Goal: Information Seeking & Learning: Find contact information

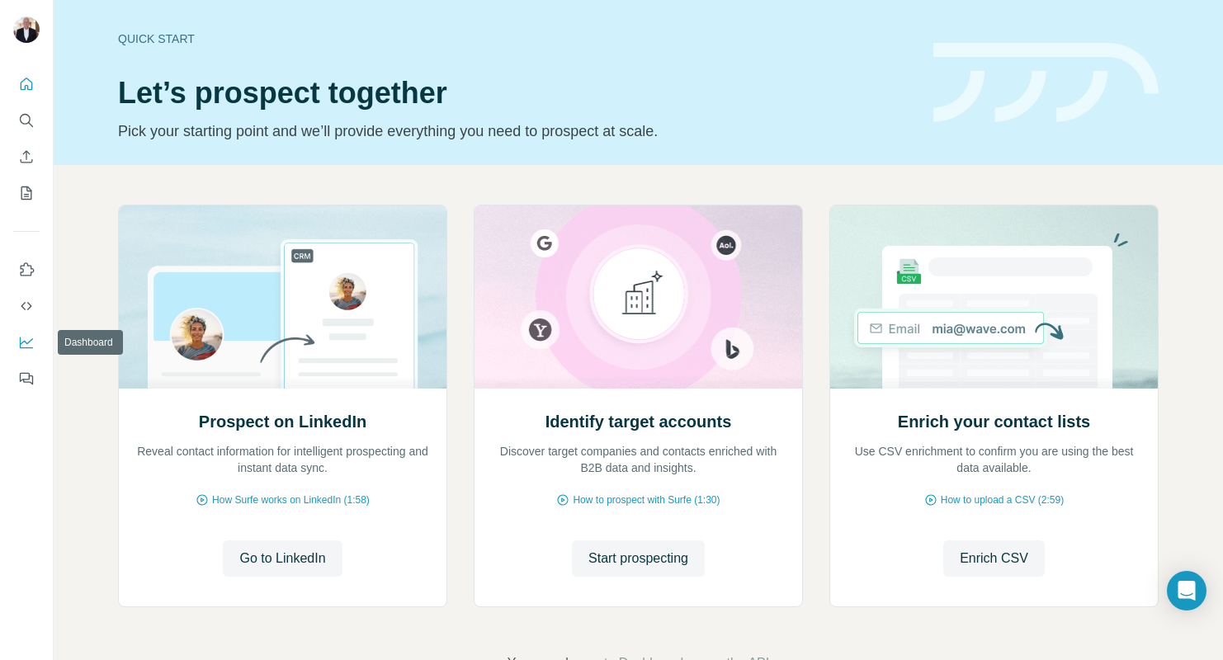
click at [21, 339] on icon "Dashboard" at bounding box center [26, 342] width 17 height 17
click at [27, 187] on icon "My lists" at bounding box center [28, 192] width 8 height 11
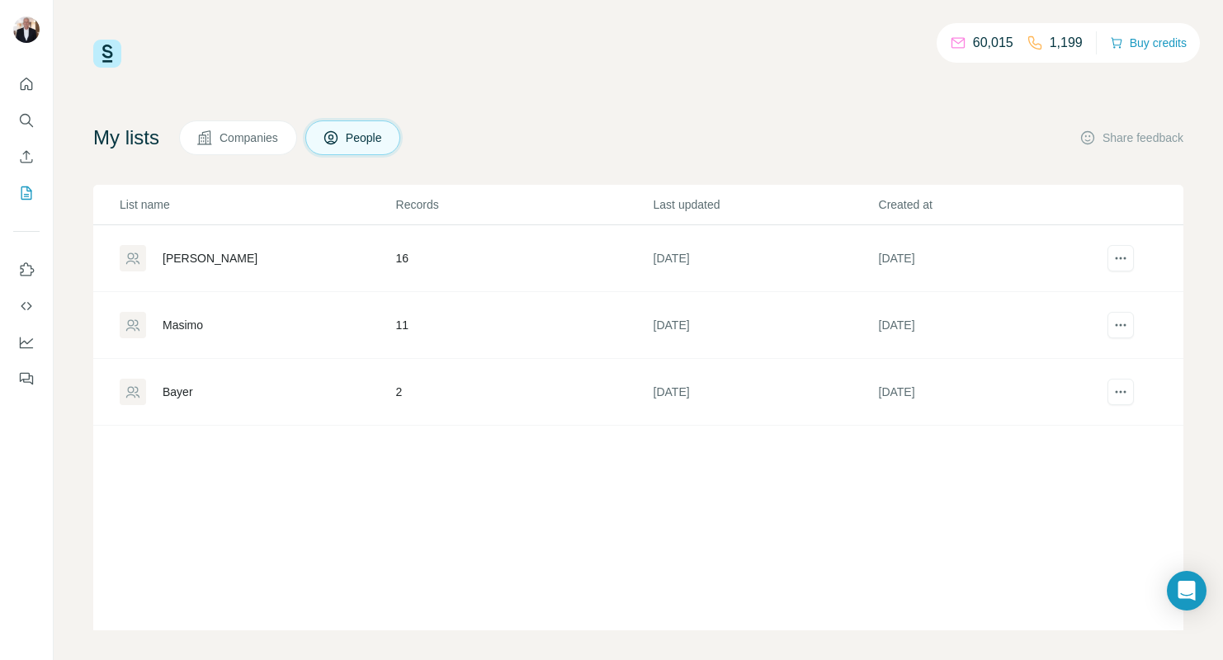
click at [190, 256] on div "[PERSON_NAME]" at bounding box center [210, 258] width 95 height 17
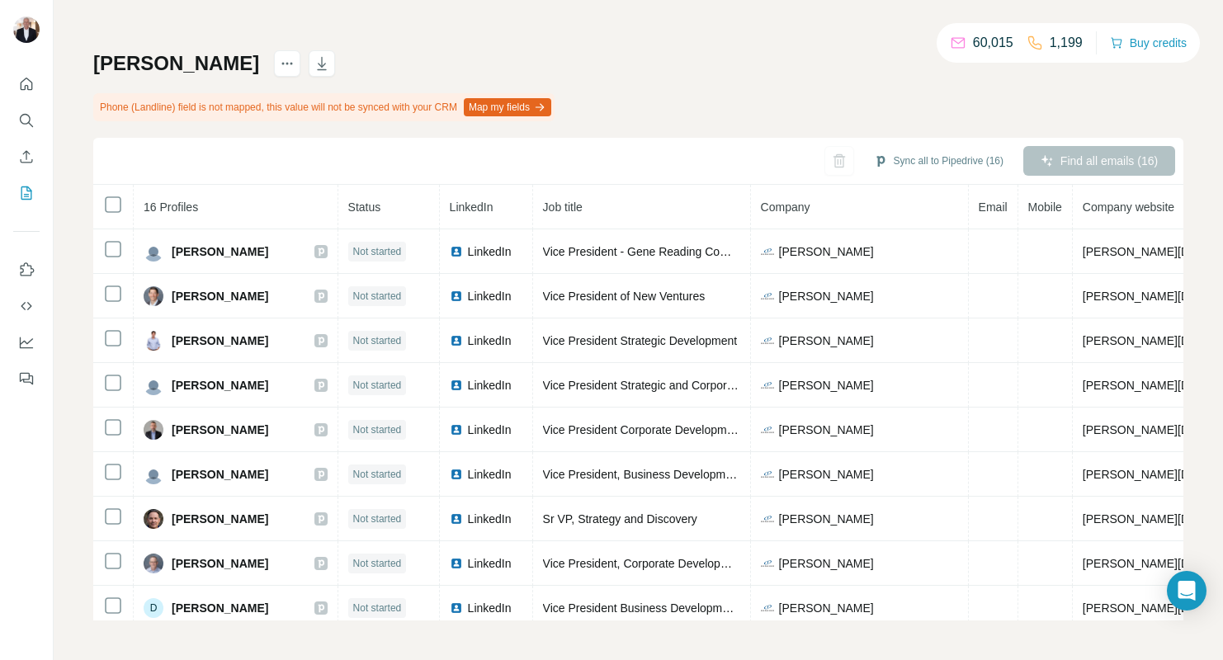
scroll to position [322, 0]
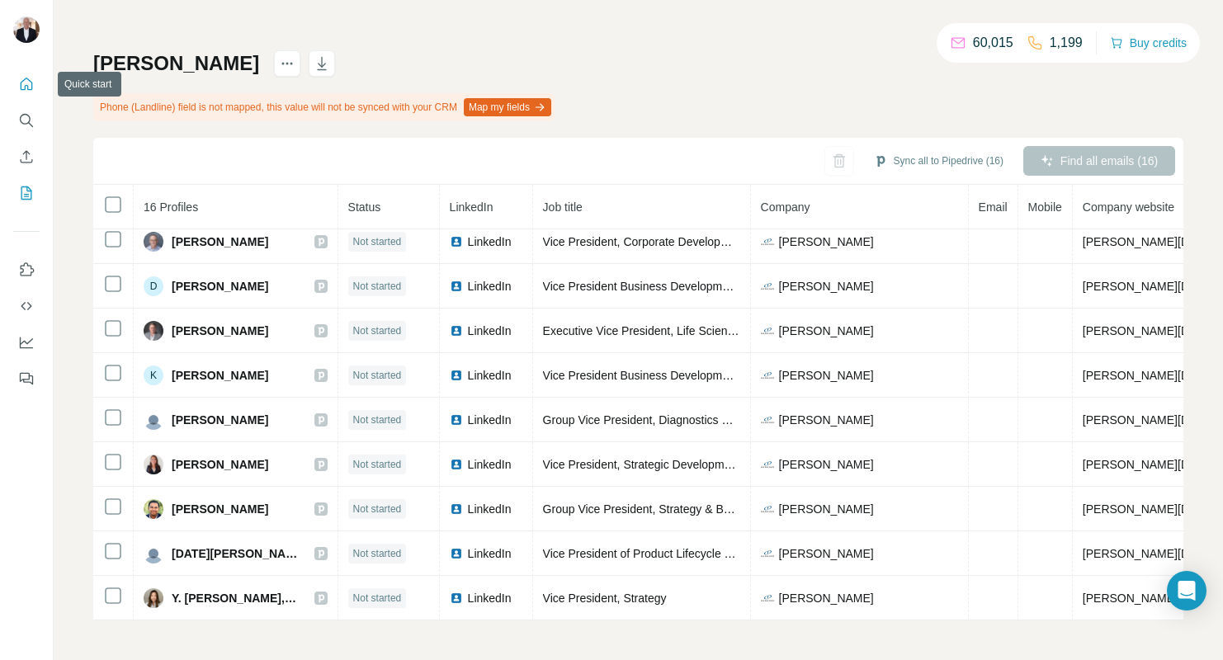
click at [25, 83] on icon "Quick start" at bounding box center [26, 84] width 17 height 17
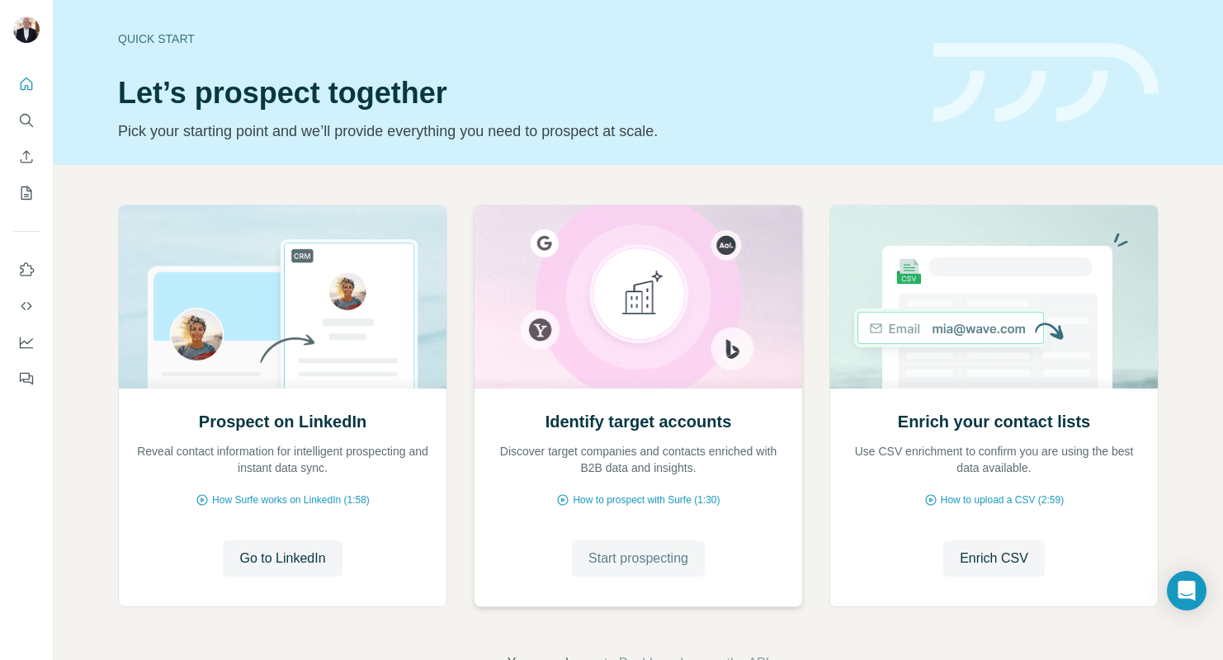
click at [672, 558] on span "Start prospecting" at bounding box center [638, 559] width 100 height 20
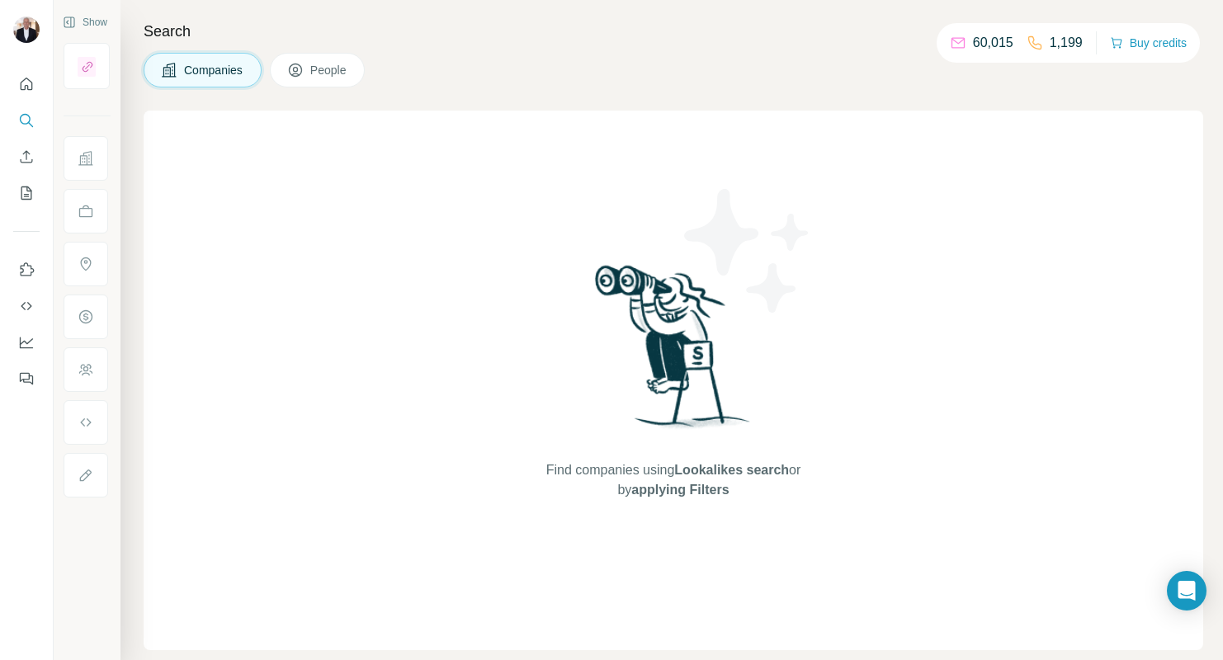
click at [319, 67] on span "People" at bounding box center [329, 70] width 38 height 17
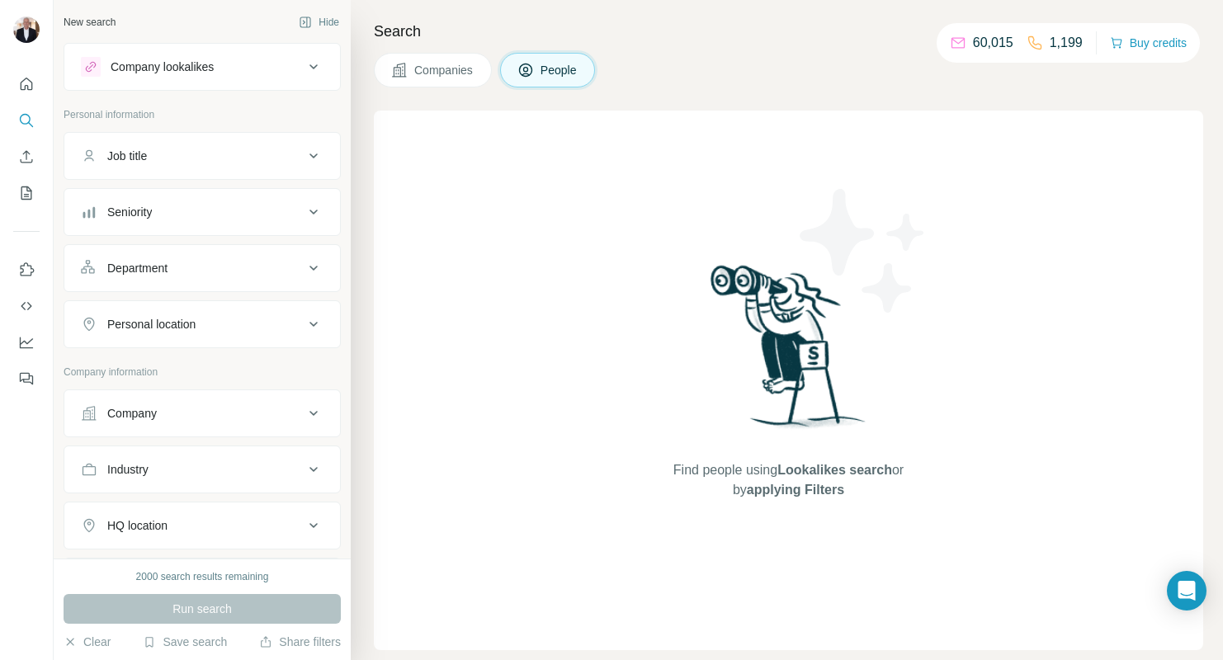
click at [305, 154] on icon at bounding box center [314, 156] width 20 height 20
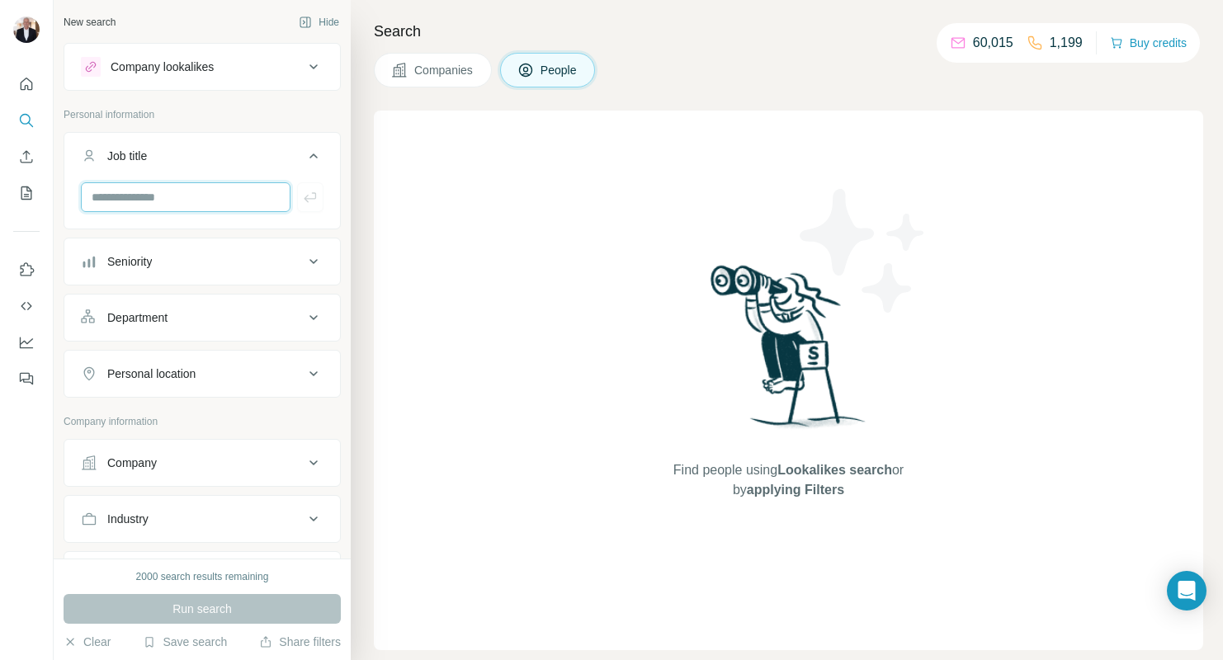
click at [201, 185] on input "text" at bounding box center [186, 197] width 210 height 30
click at [128, 199] on input "text" at bounding box center [186, 197] width 210 height 30
click at [129, 197] on input "**********" at bounding box center [186, 197] width 210 height 30
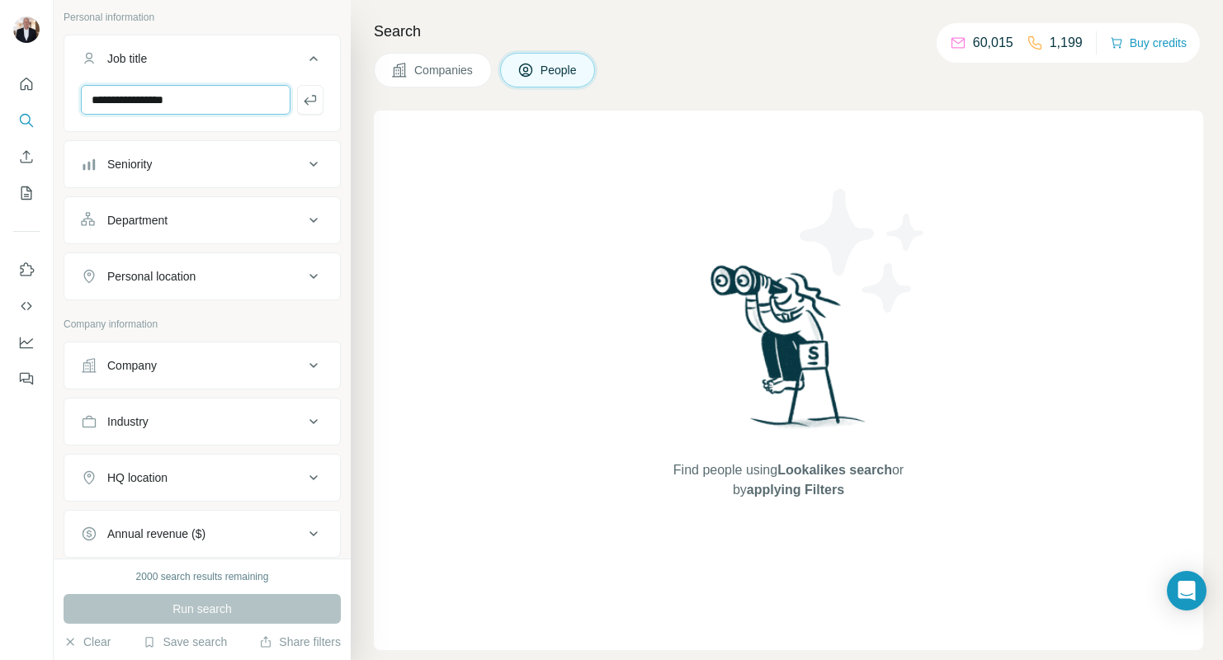
type input "**********"
click at [309, 367] on icon at bounding box center [314, 366] width 20 height 20
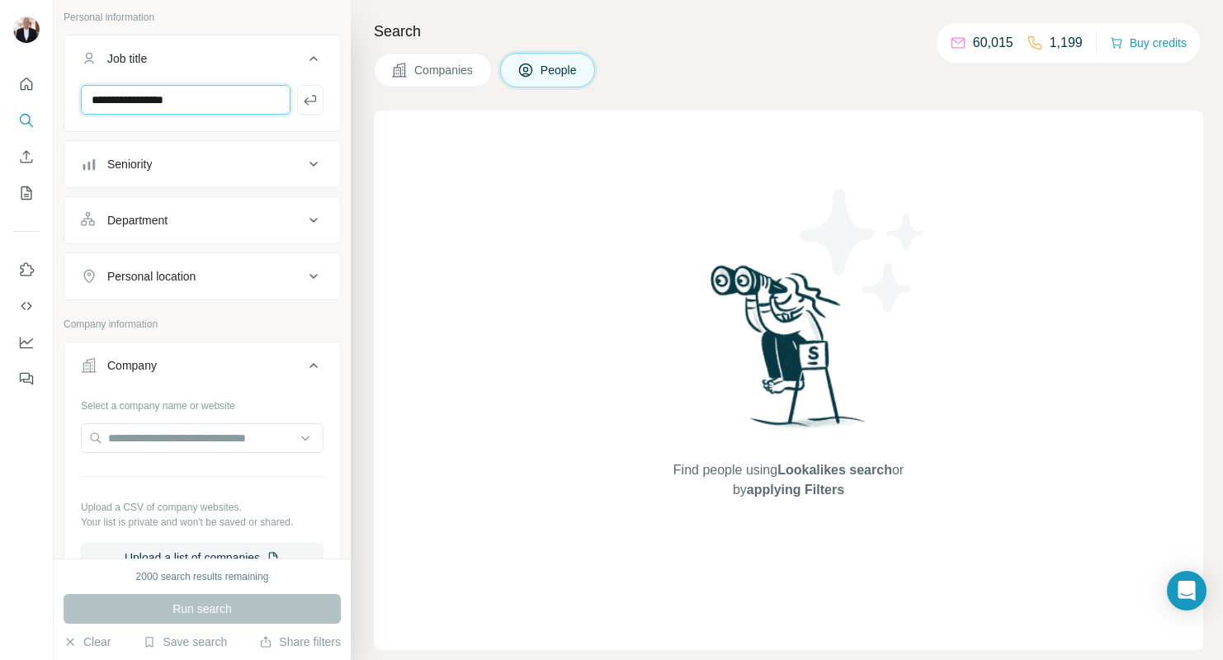
click at [218, 103] on input "**********" at bounding box center [186, 100] width 210 height 30
click at [303, 102] on icon "button" at bounding box center [310, 100] width 17 height 17
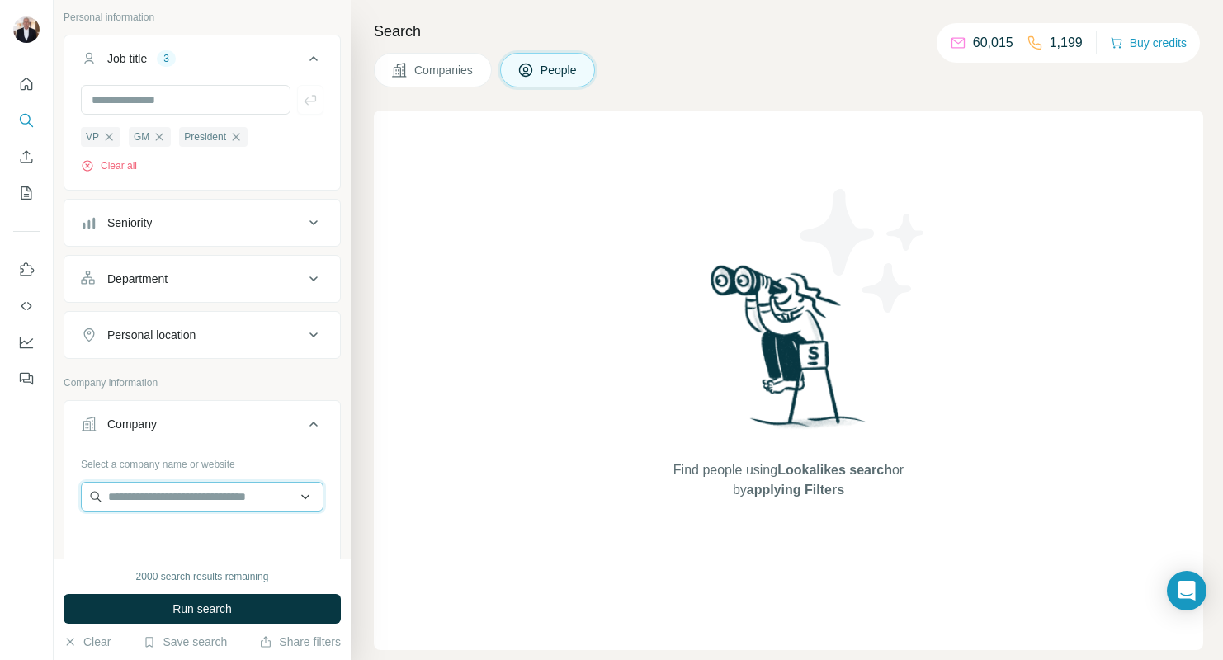
click at [157, 494] on input "text" at bounding box center [202, 497] width 243 height 30
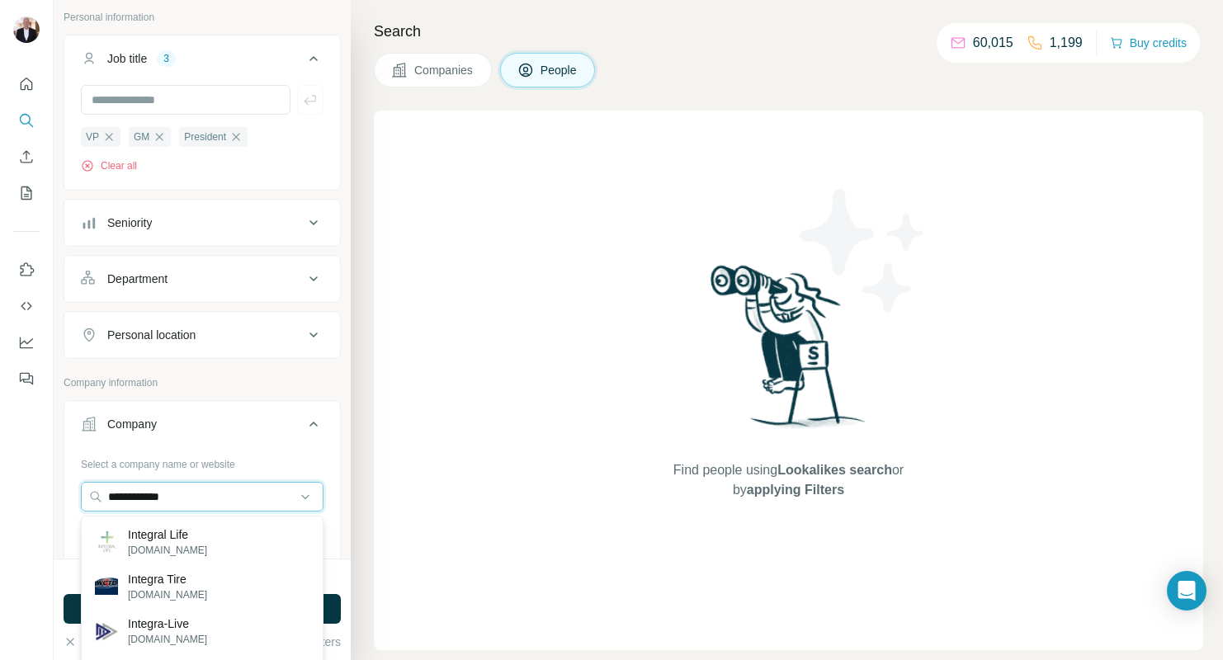
type input "**********"
click at [171, 536] on p "Integral Life" at bounding box center [167, 535] width 79 height 17
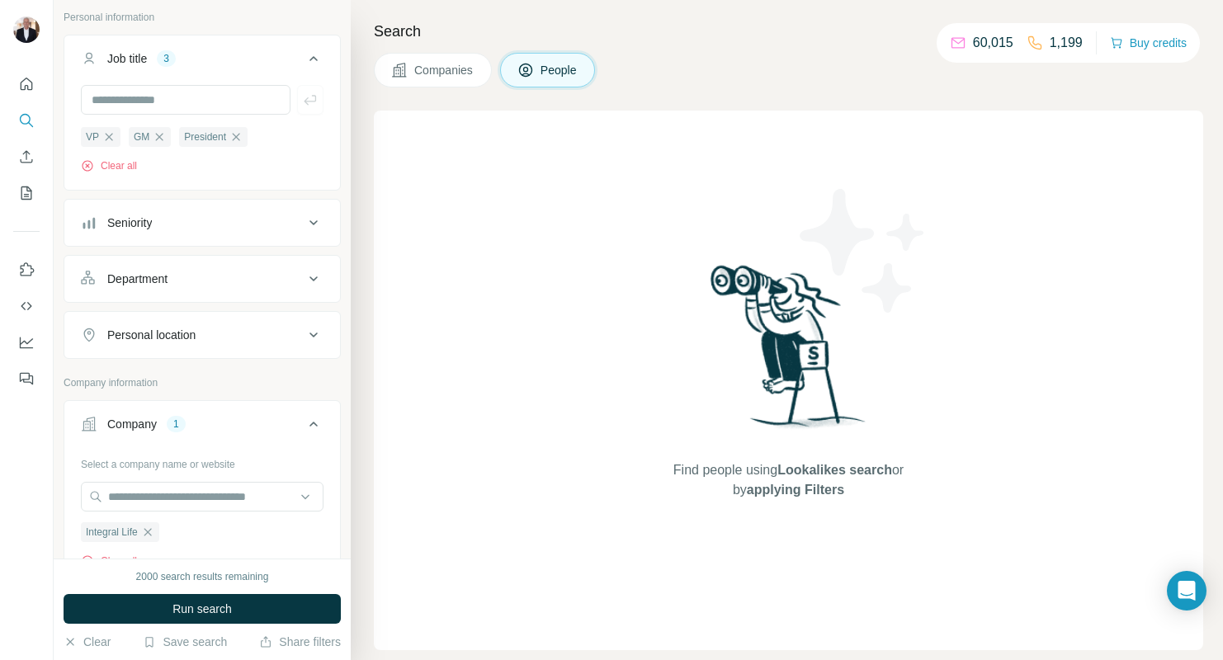
scroll to position [201, 0]
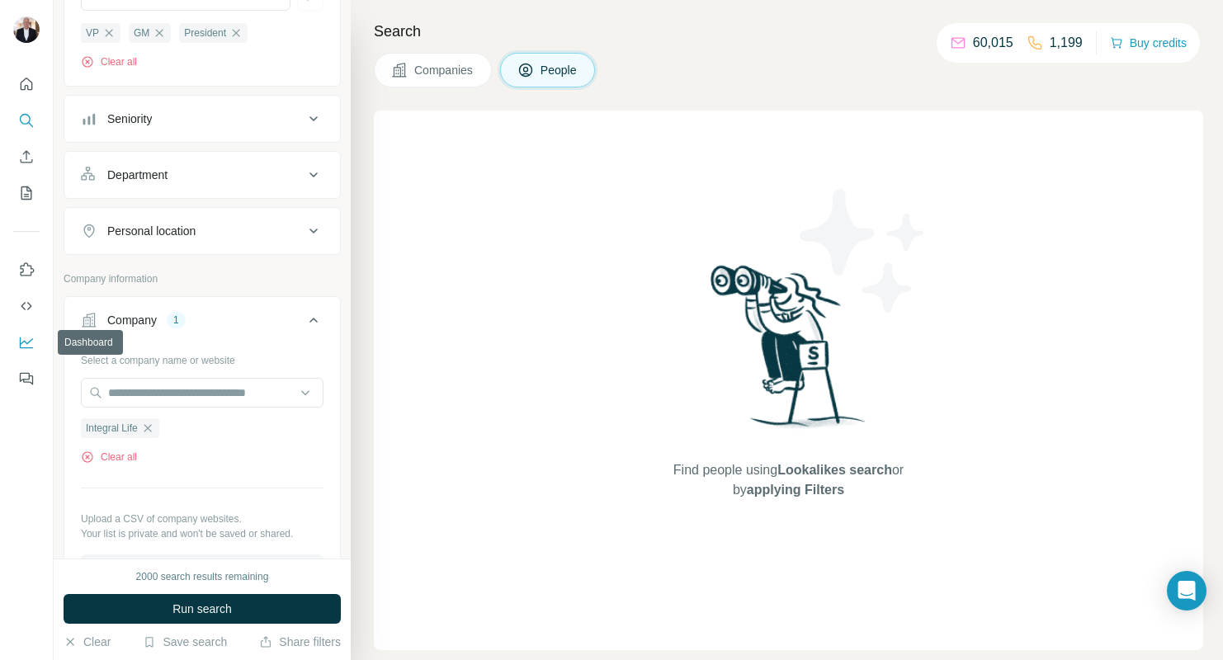
click at [26, 346] on icon "Dashboard" at bounding box center [26, 342] width 17 height 17
click at [25, 191] on icon "My lists" at bounding box center [26, 193] width 17 height 17
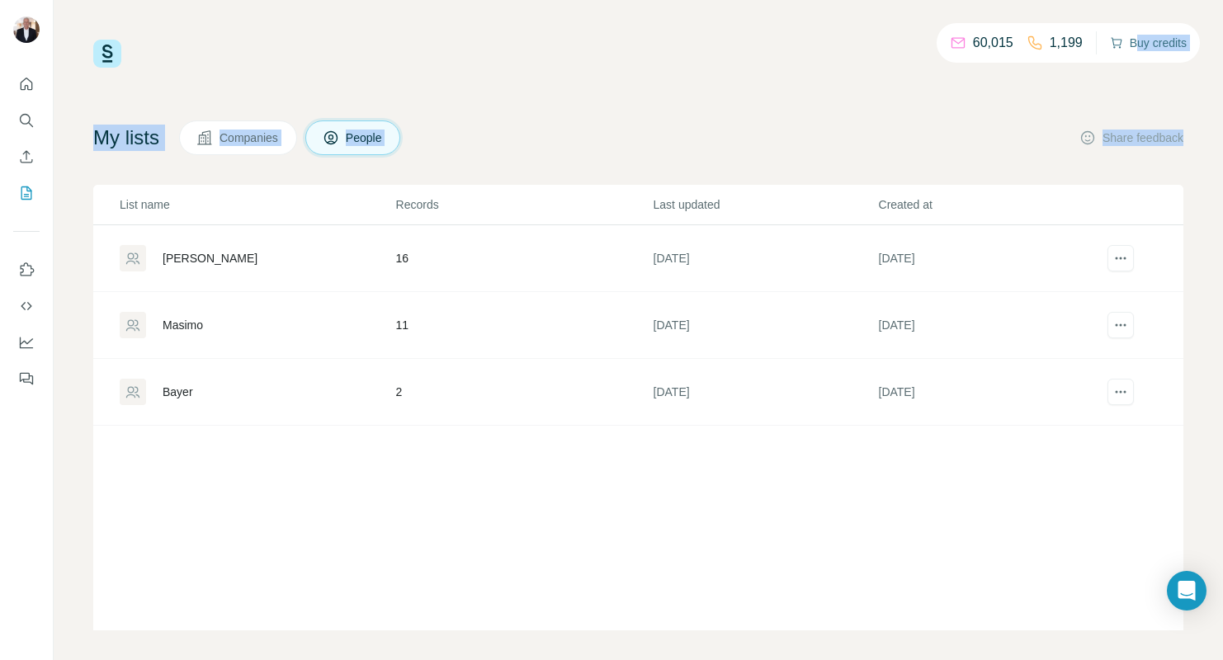
drag, startPoint x: 1185, startPoint y: 83, endPoint x: 1135, endPoint y: 41, distance: 65.6
click at [1135, 41] on div "60,015 1,199 Buy credits My lists Companies People Share feedback List name Rec…" at bounding box center [638, 330] width 1169 height 660
click at [26, 88] on icon "Quick start" at bounding box center [26, 84] width 17 height 17
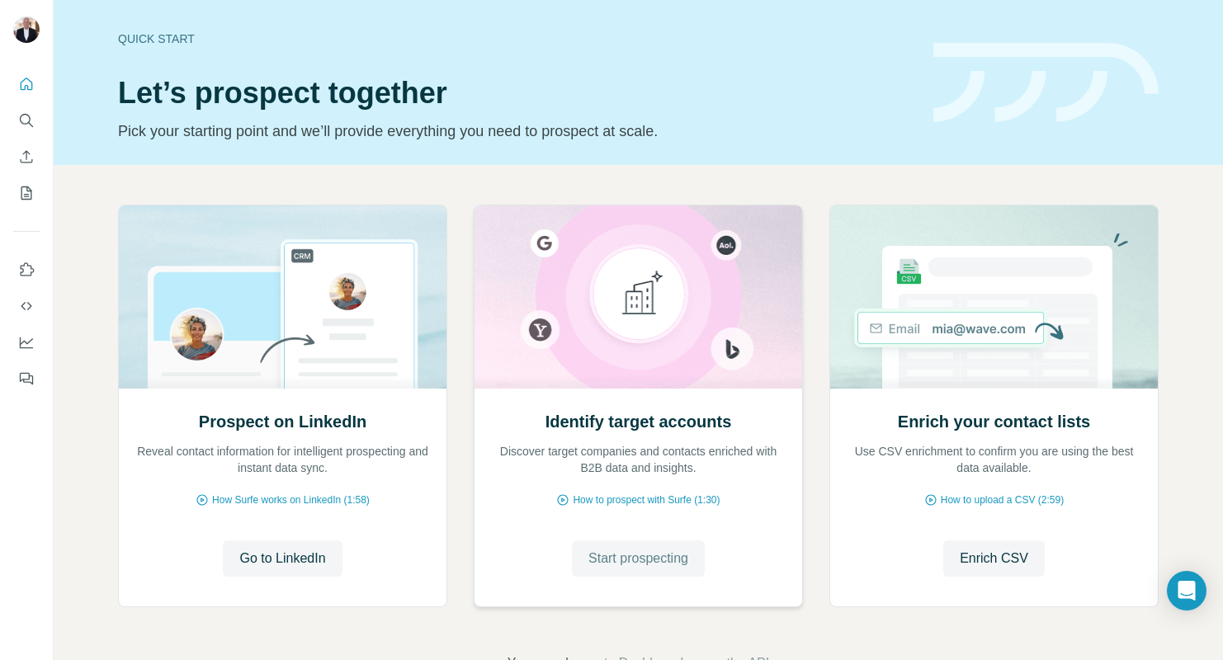
click at [618, 560] on span "Start prospecting" at bounding box center [638, 559] width 100 height 20
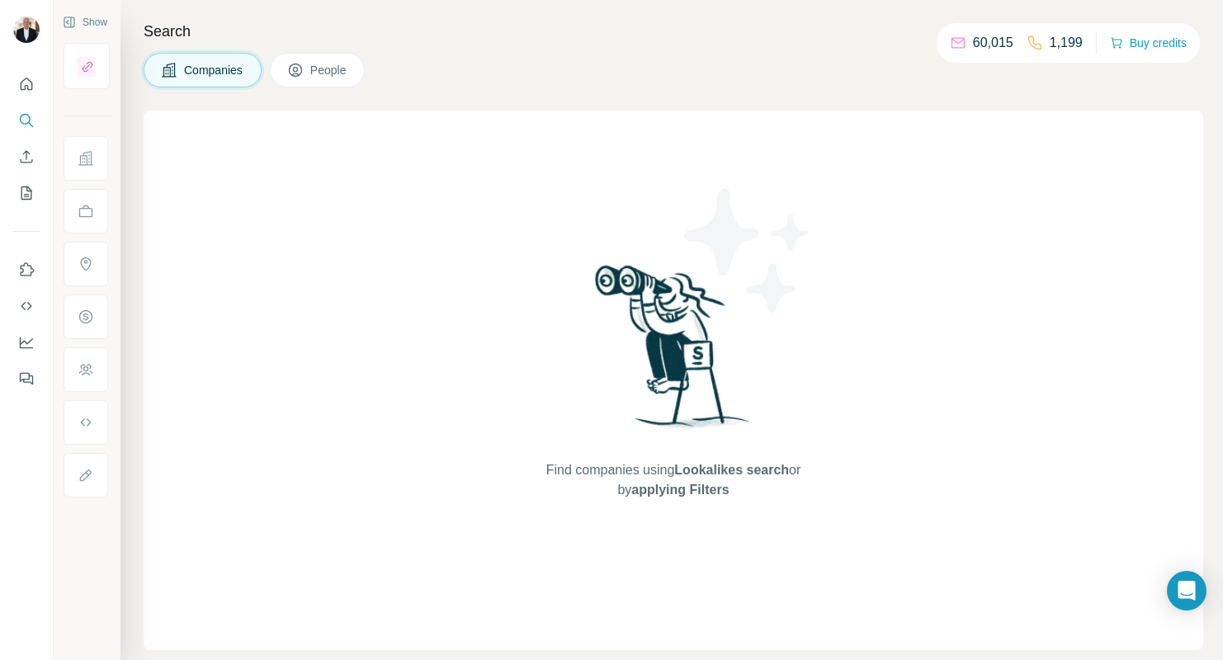
click at [326, 77] on span "People" at bounding box center [329, 70] width 38 height 17
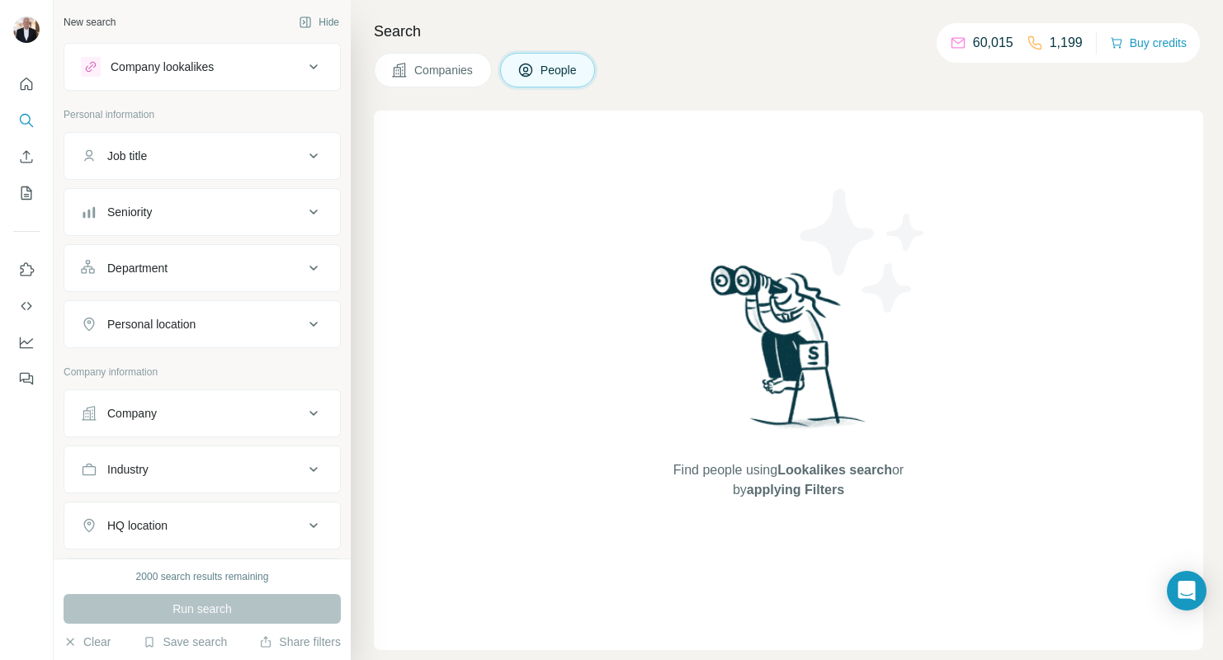
click at [144, 161] on div "Job title" at bounding box center [127, 156] width 40 height 17
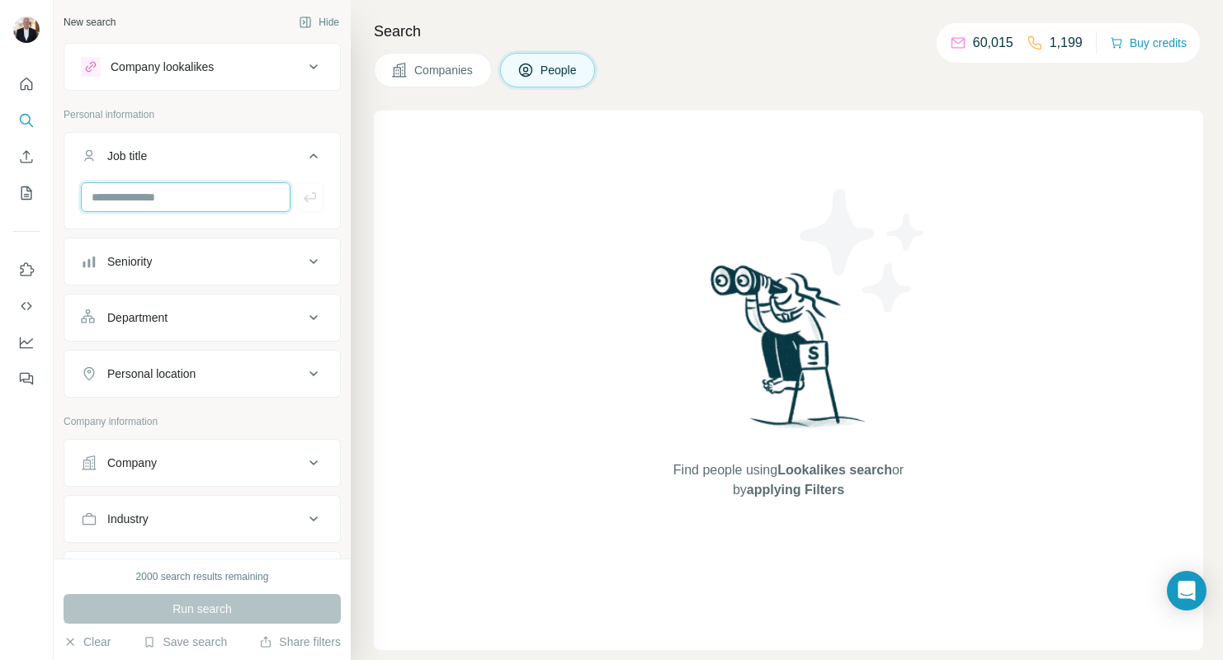
click at [152, 193] on input "text" at bounding box center [186, 197] width 210 height 30
type input "**********"
click at [306, 196] on icon "button" at bounding box center [310, 197] width 17 height 17
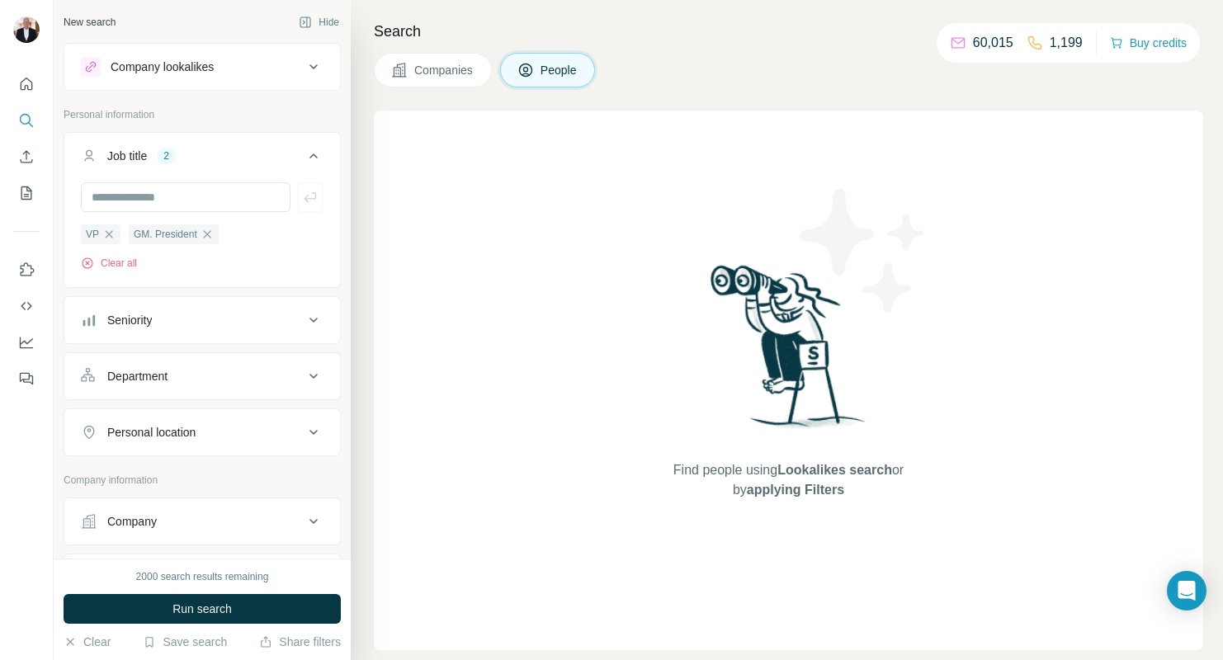
click at [309, 526] on icon at bounding box center [314, 522] width 20 height 20
click at [215, 523] on div "Company" at bounding box center [192, 521] width 223 height 17
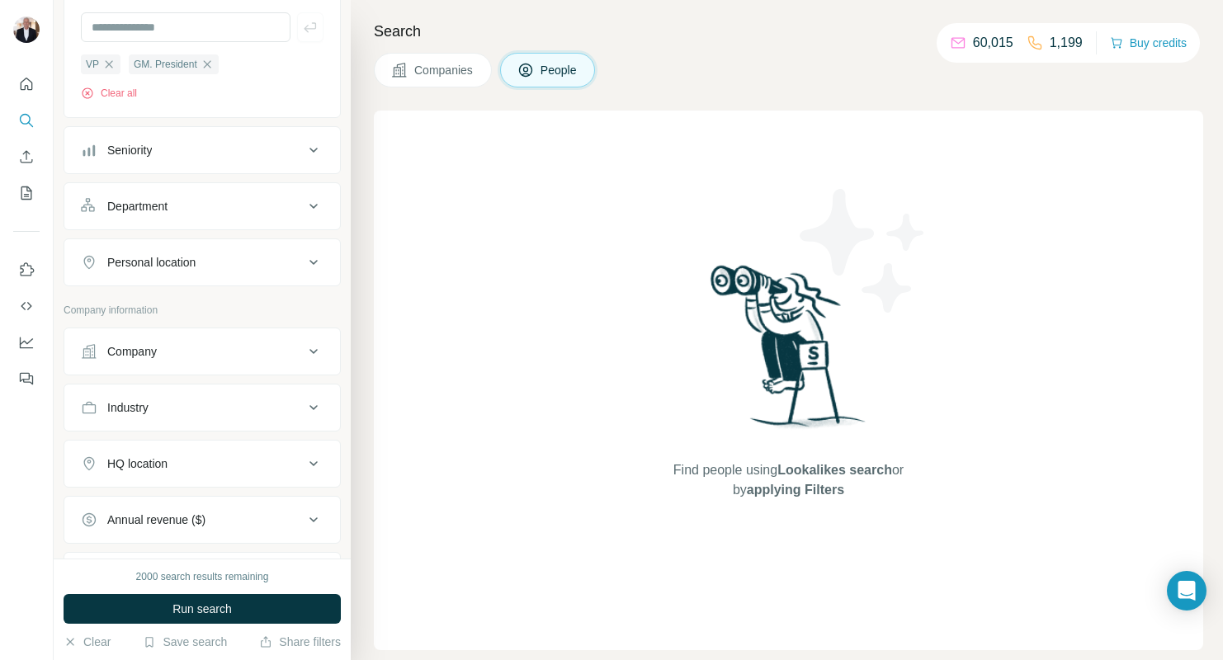
scroll to position [265, 0]
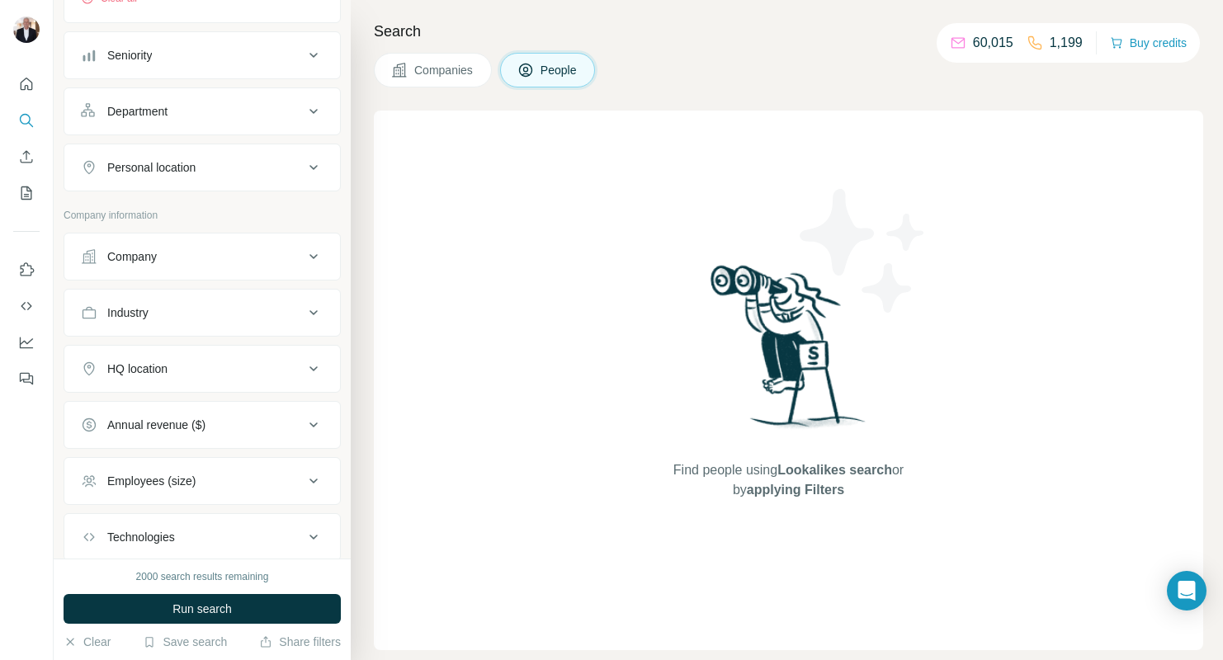
click at [305, 259] on icon at bounding box center [314, 257] width 20 height 20
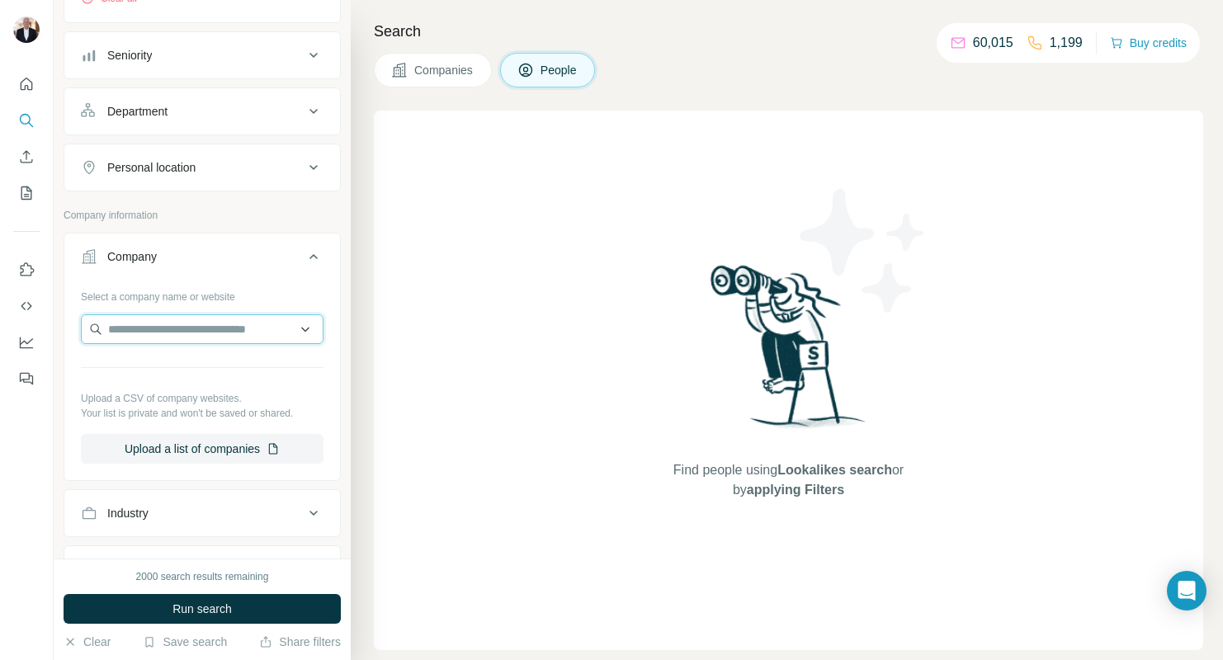
click at [130, 333] on input "text" at bounding box center [202, 329] width 243 height 30
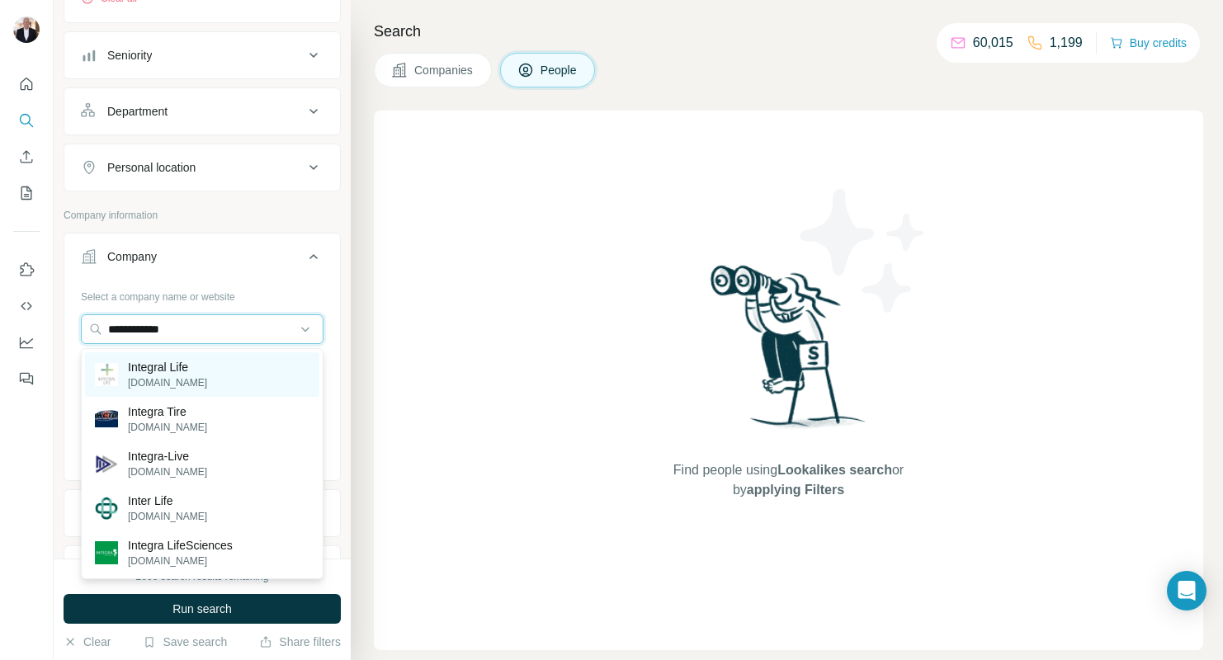
type input "**********"
click at [139, 376] on p "[DOMAIN_NAME]" at bounding box center [167, 383] width 79 height 15
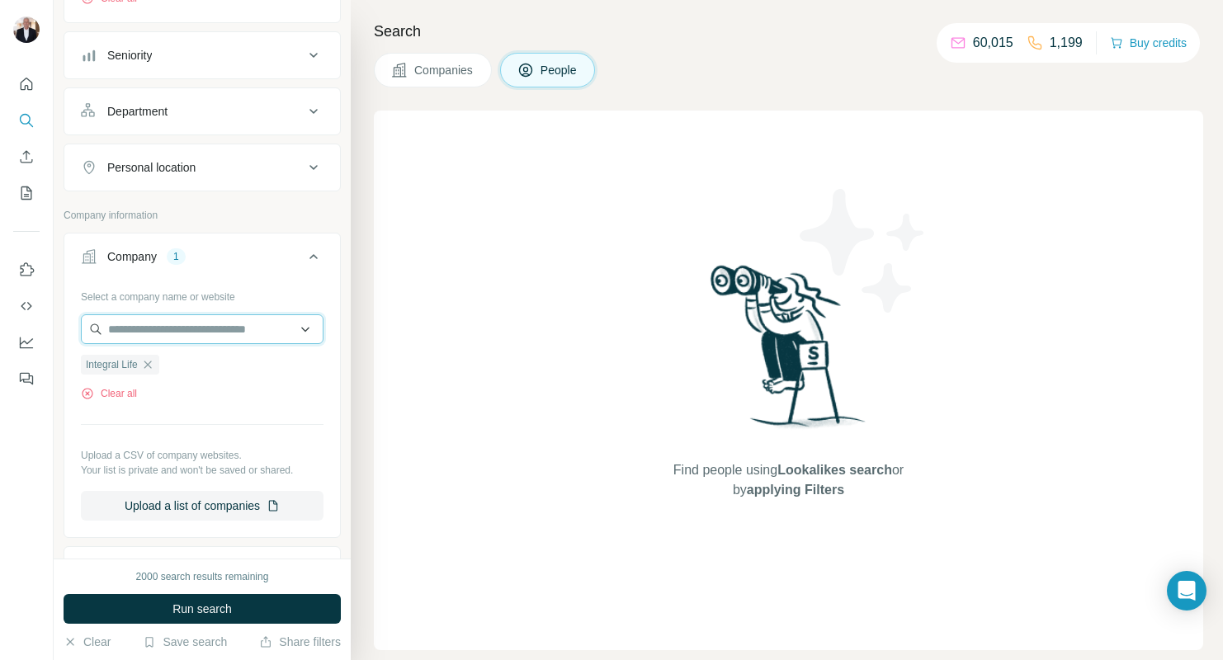
click at [187, 338] on input "text" at bounding box center [202, 329] width 243 height 30
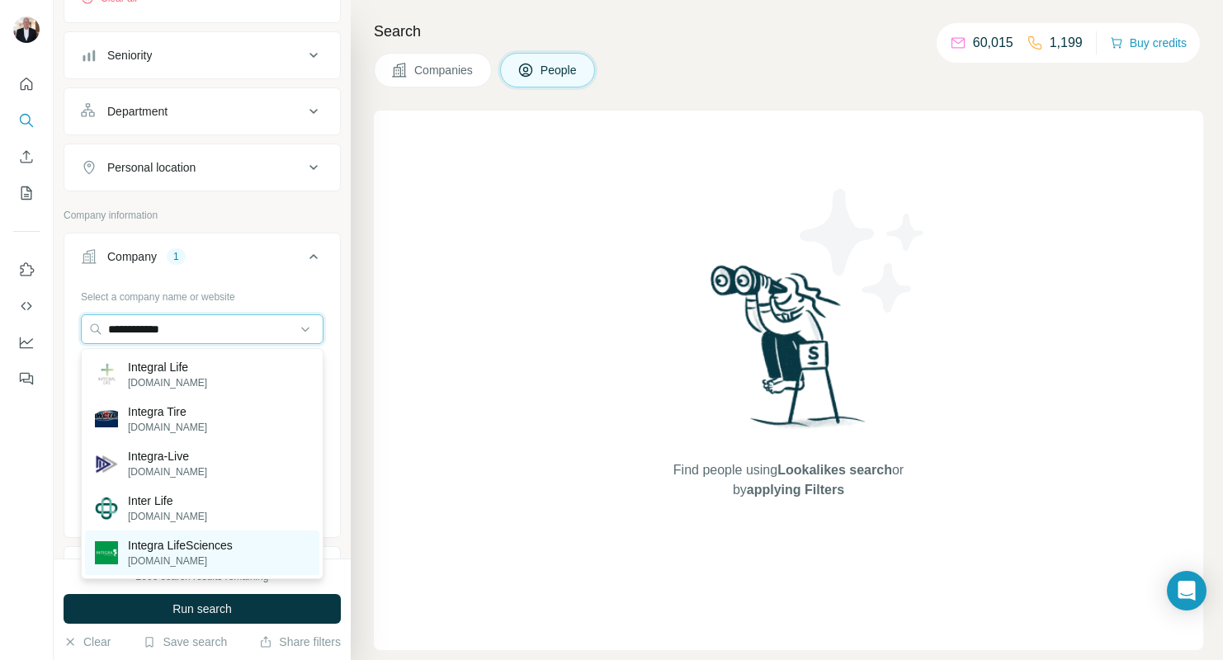
type input "**********"
click at [152, 551] on p "Integra LifeSciences" at bounding box center [180, 545] width 105 height 17
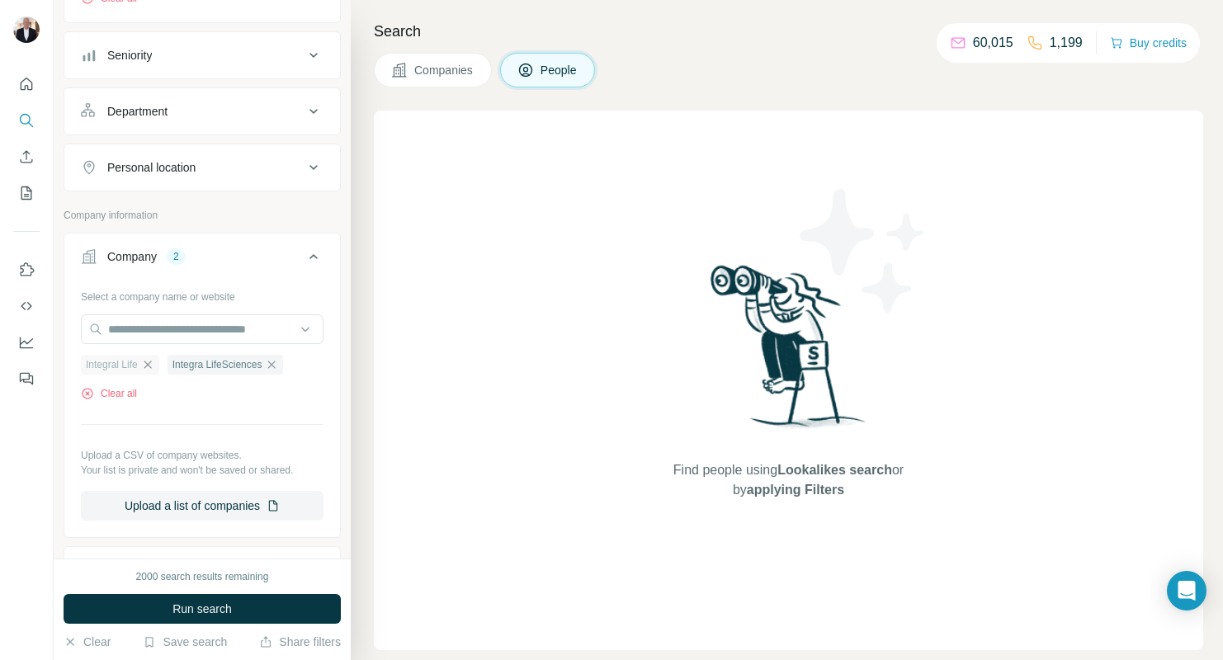
click at [148, 363] on icon "button" at bounding box center [147, 364] width 13 height 13
click at [197, 360] on div "Integra LifeSciences" at bounding box center [139, 364] width 116 height 20
click at [184, 361] on icon "button" at bounding box center [185, 363] width 13 height 13
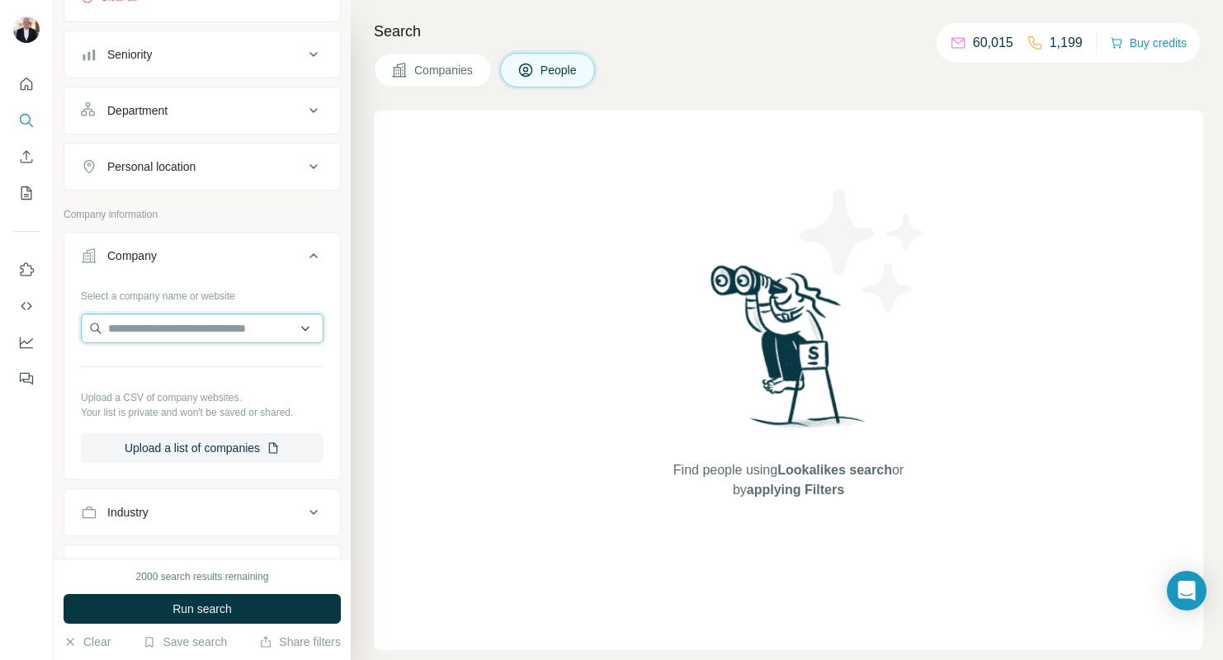
click at [149, 332] on input "text" at bounding box center [202, 329] width 243 height 30
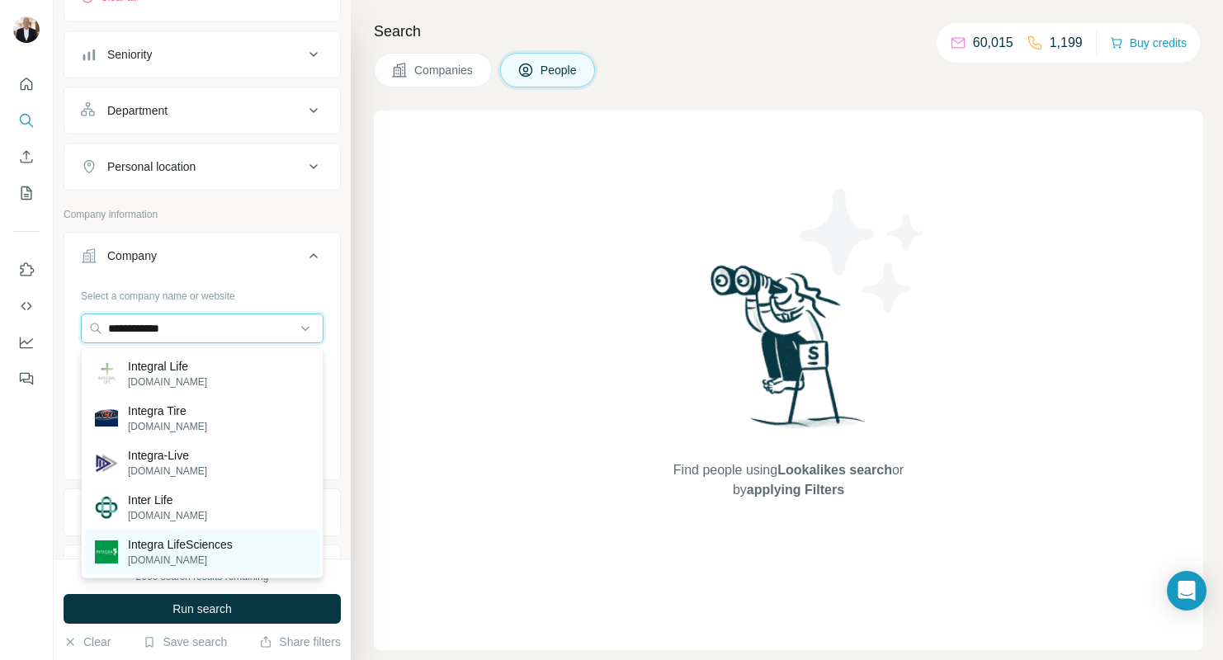
type input "**********"
click at [162, 555] on p "[DOMAIN_NAME]" at bounding box center [180, 560] width 105 height 15
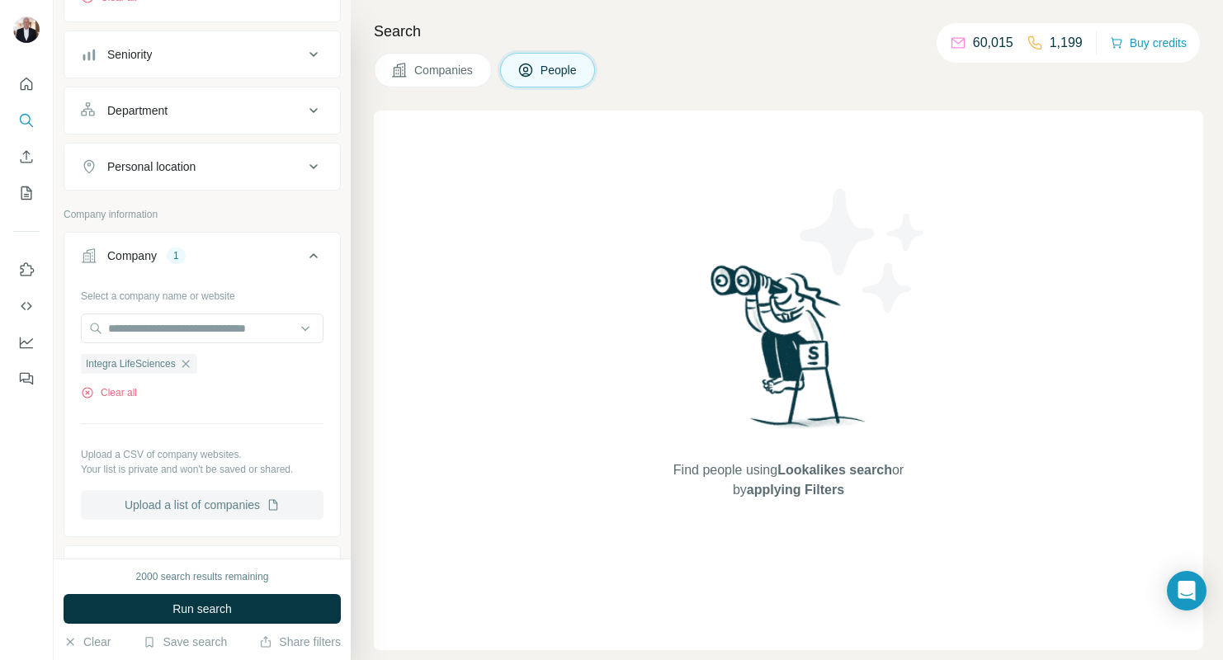
scroll to position [390, 0]
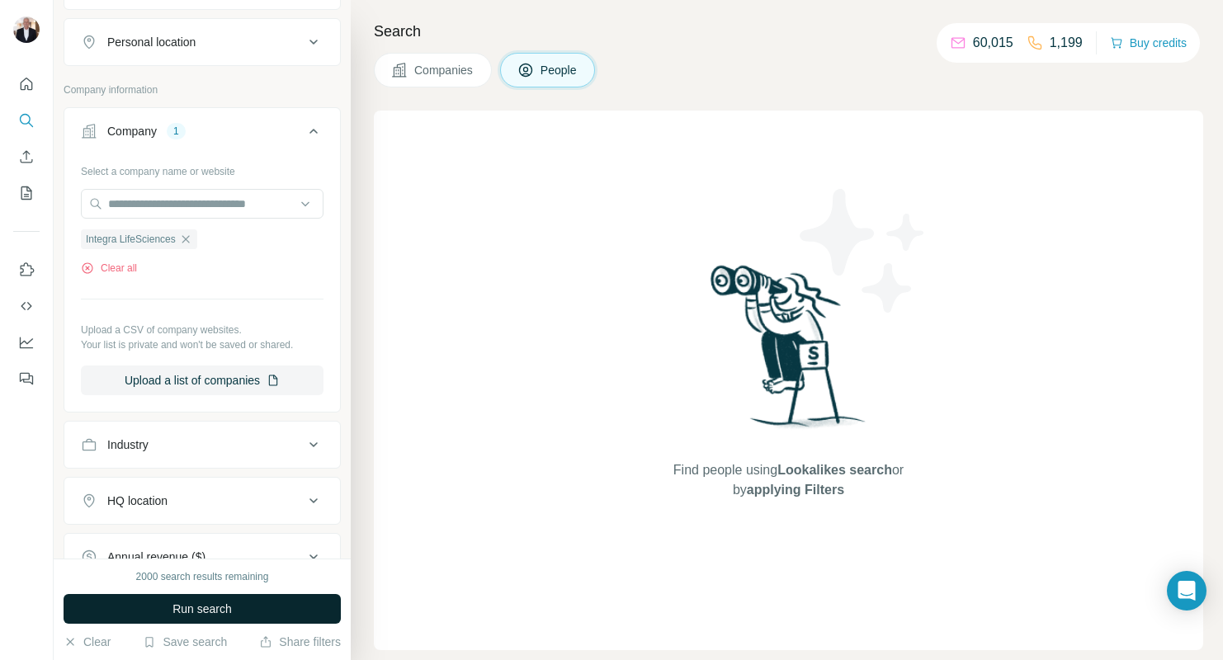
click at [214, 607] on span "Run search" at bounding box center [201, 609] width 59 height 17
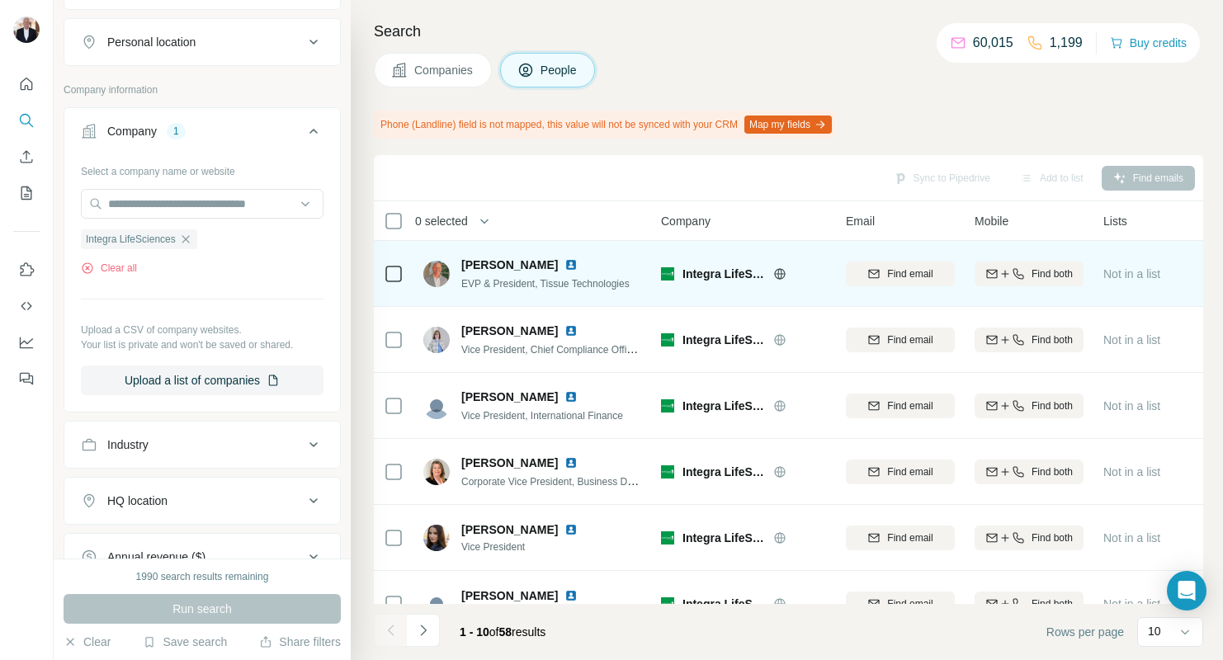
click at [577, 264] on img at bounding box center [571, 264] width 13 height 13
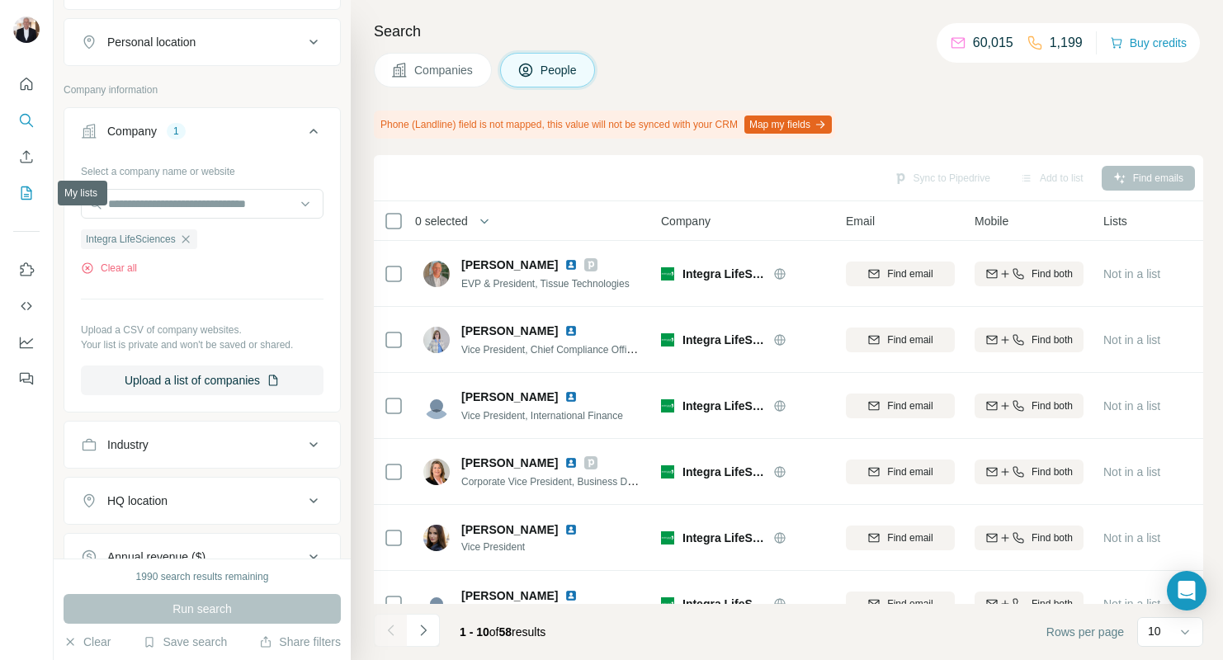
click at [25, 195] on icon "My lists" at bounding box center [26, 193] width 17 height 17
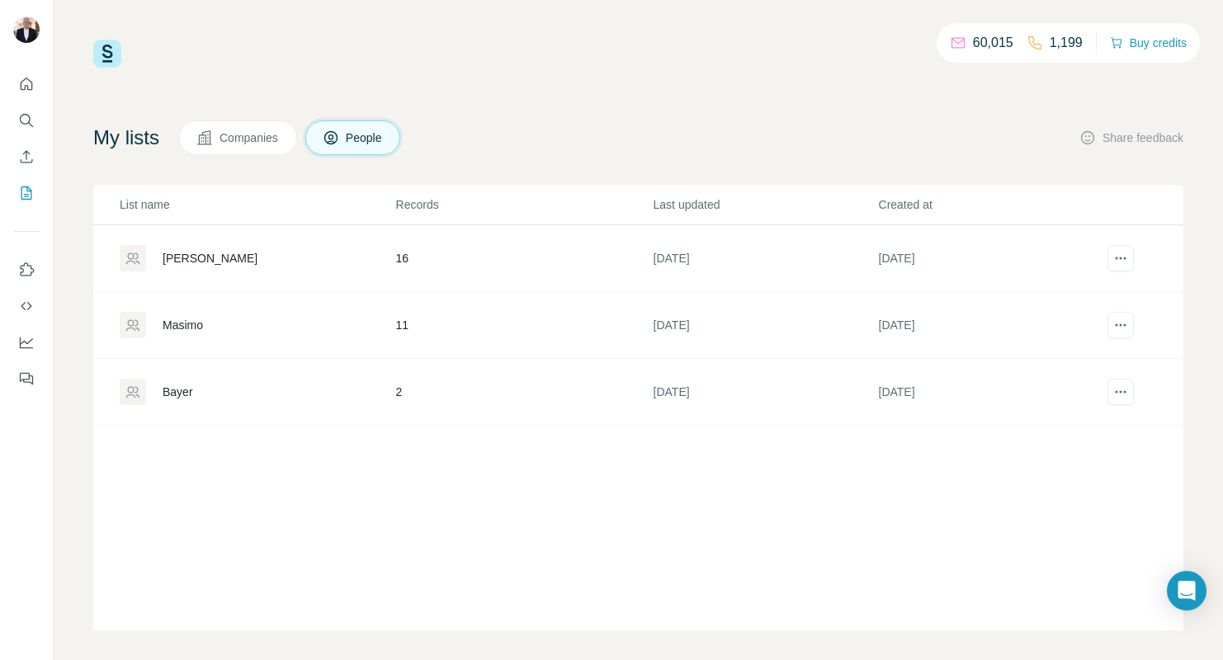
click at [197, 257] on div "[PERSON_NAME]" at bounding box center [210, 258] width 95 height 17
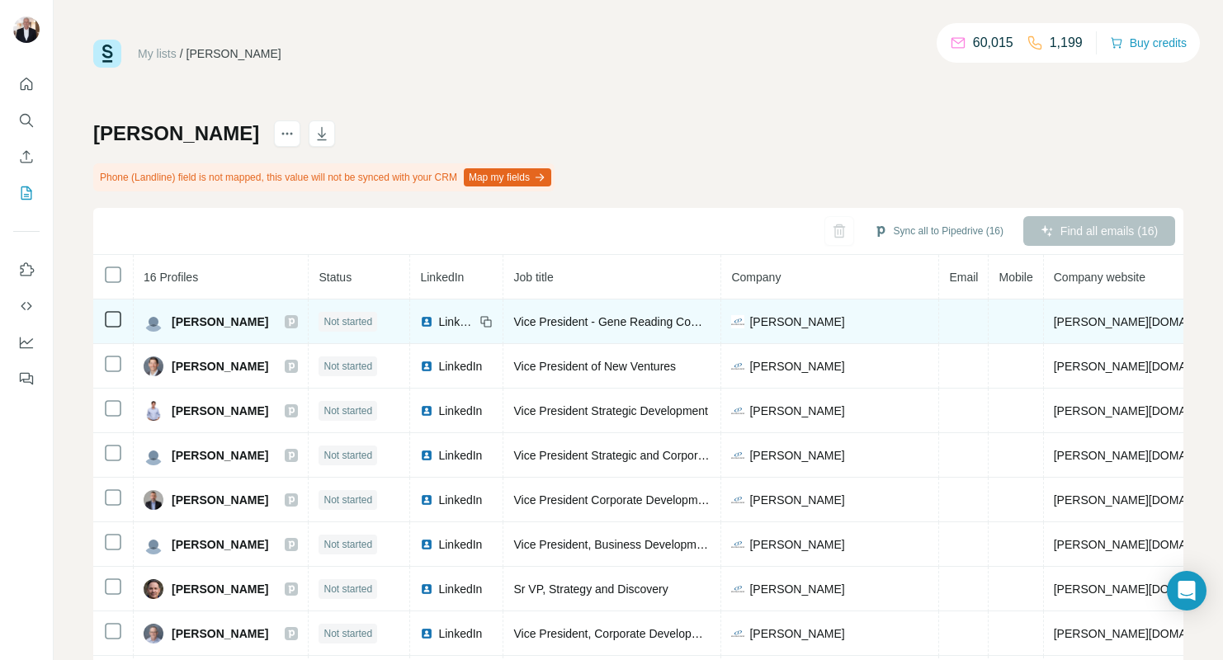
click at [289, 322] on icon at bounding box center [292, 322] width 6 height 8
click at [456, 320] on span "LinkedIn" at bounding box center [456, 322] width 36 height 17
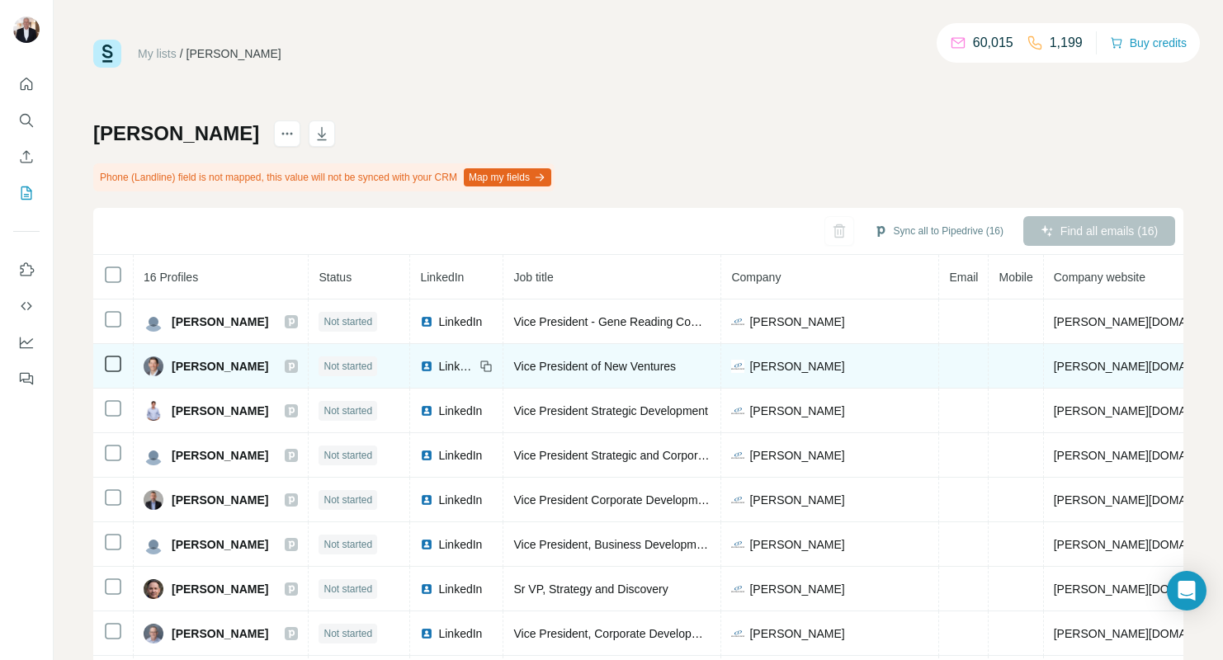
click at [461, 364] on span "LinkedIn" at bounding box center [456, 366] width 36 height 17
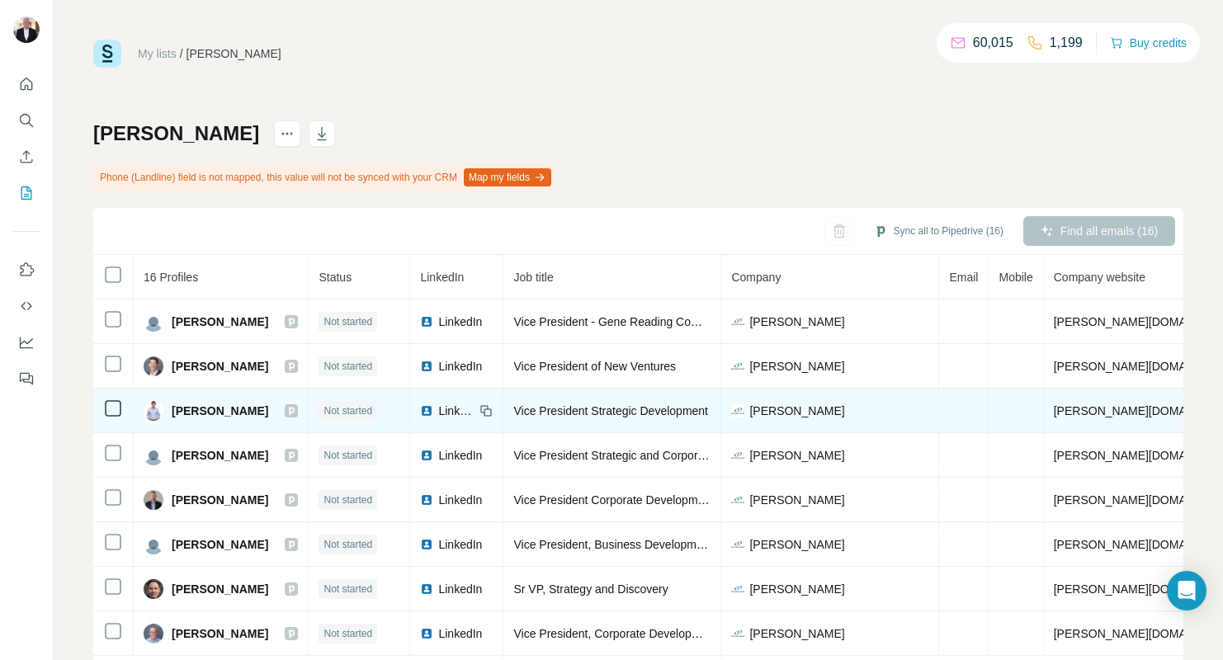
click at [453, 411] on span "LinkedIn" at bounding box center [456, 411] width 36 height 17
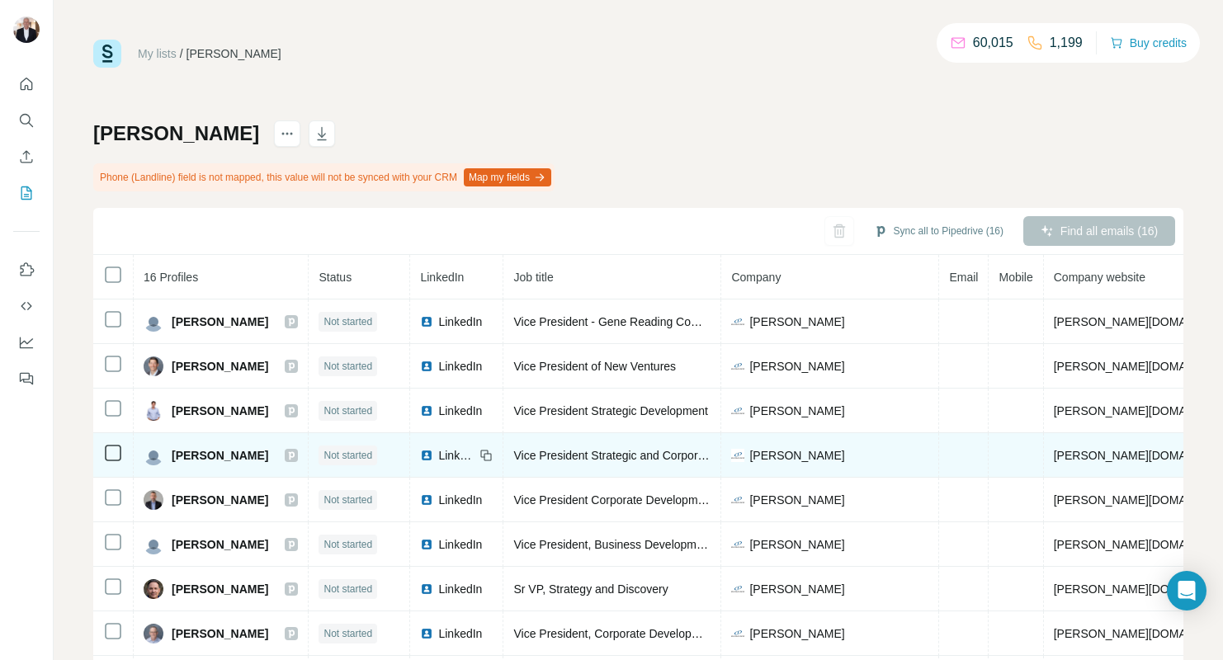
click at [453, 457] on span "LinkedIn" at bounding box center [456, 455] width 36 height 17
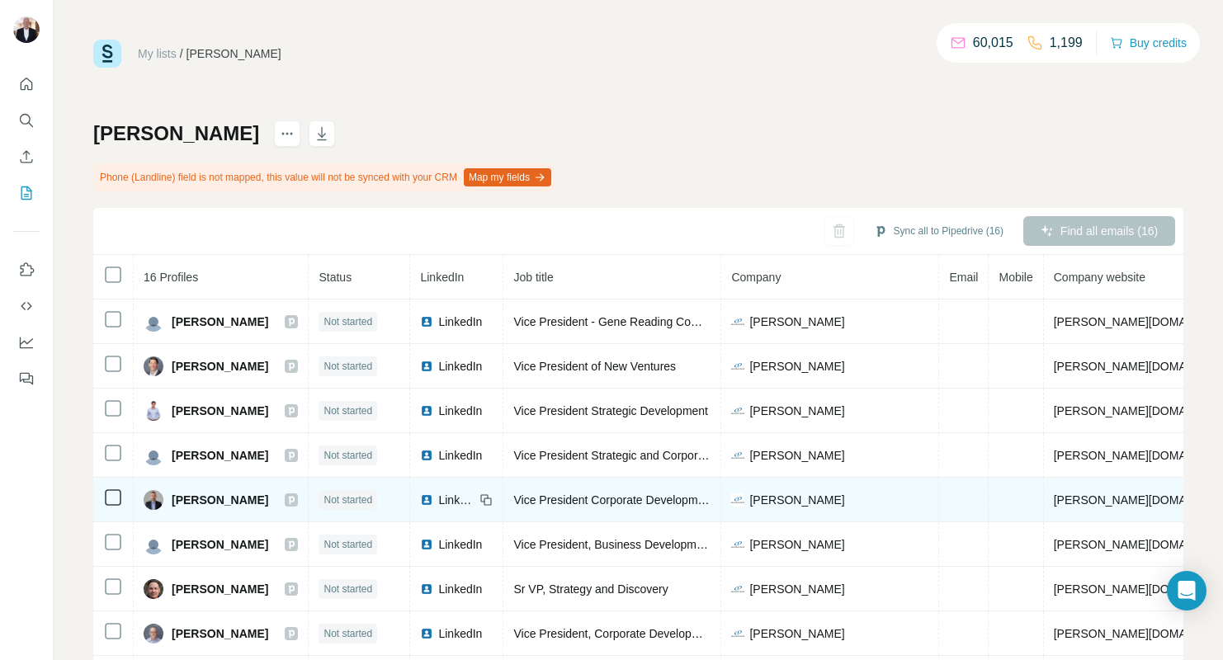
click at [442, 500] on span "LinkedIn" at bounding box center [456, 500] width 36 height 17
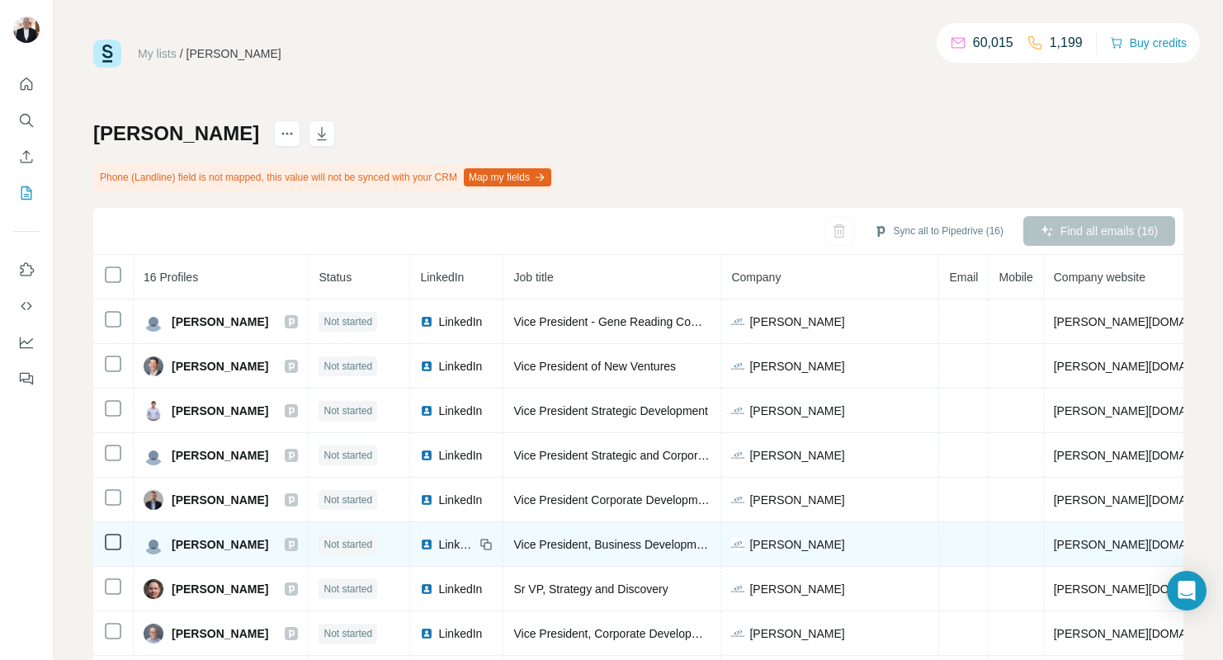
click at [446, 543] on span "LinkedIn" at bounding box center [456, 544] width 36 height 17
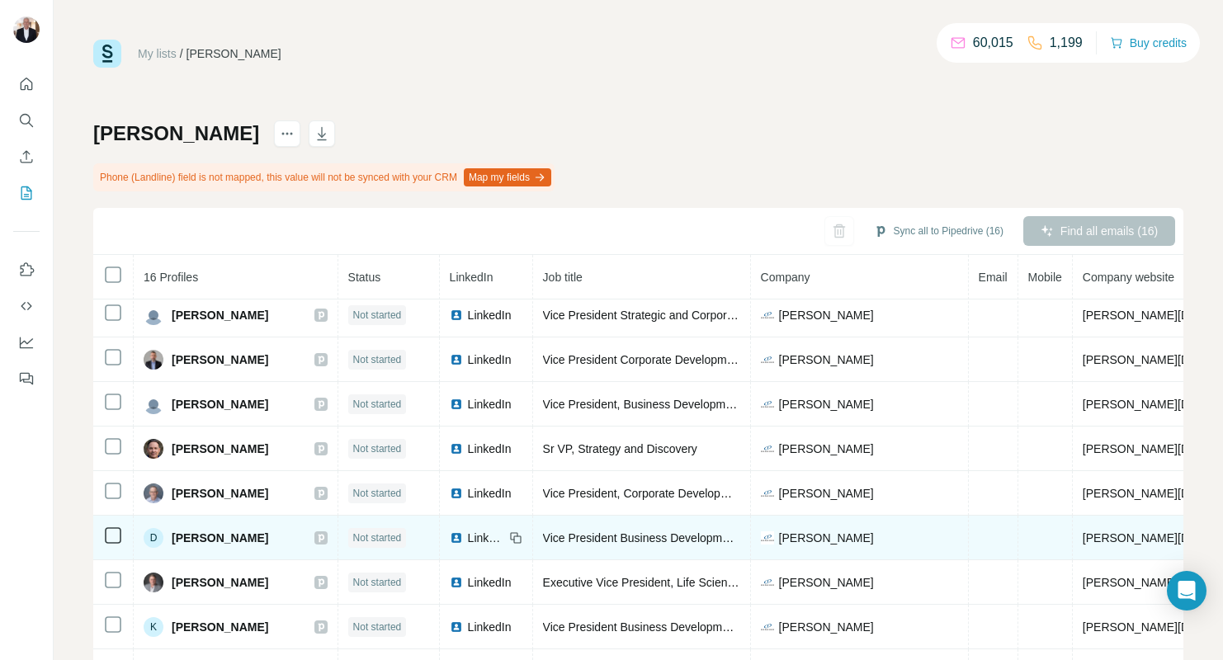
scroll to position [139, 0]
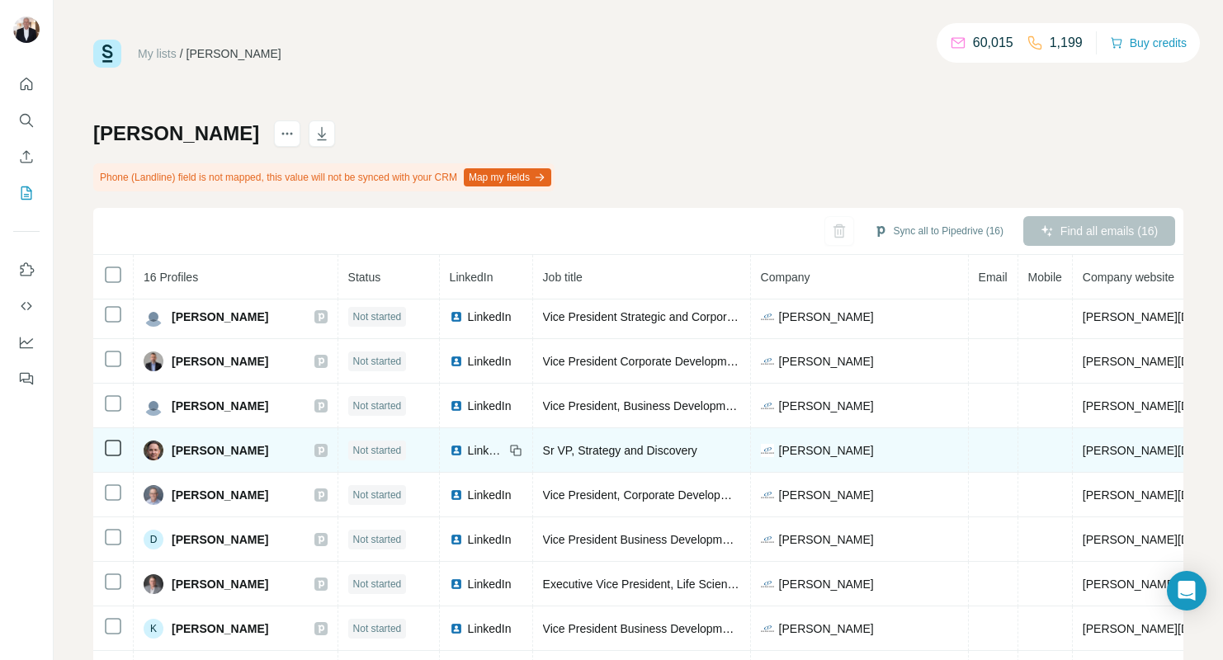
click at [468, 442] on span "LinkedIn" at bounding box center [486, 450] width 36 height 17
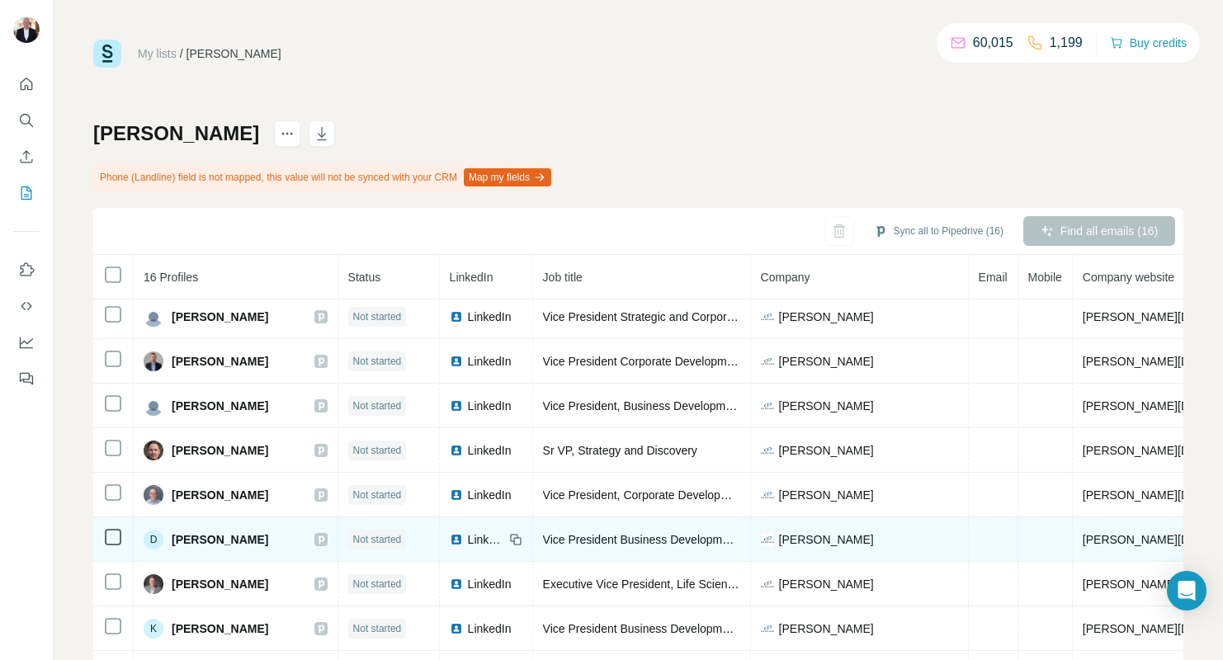
click at [468, 537] on span "LinkedIn" at bounding box center [486, 540] width 36 height 17
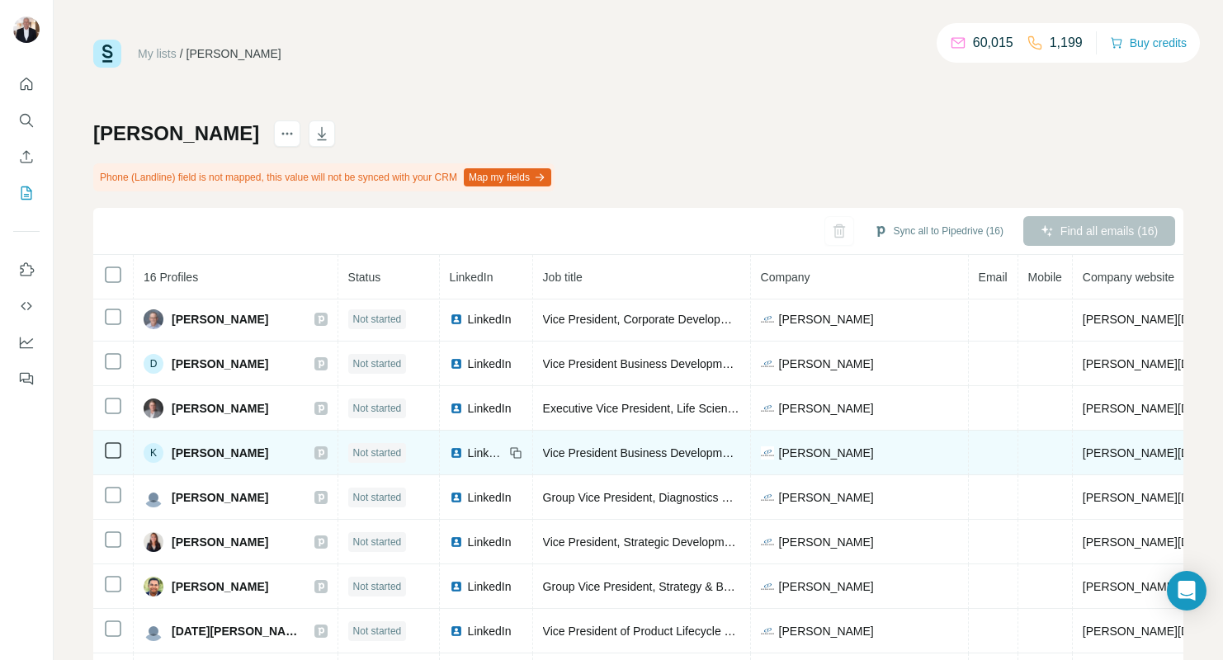
scroll to position [317, 0]
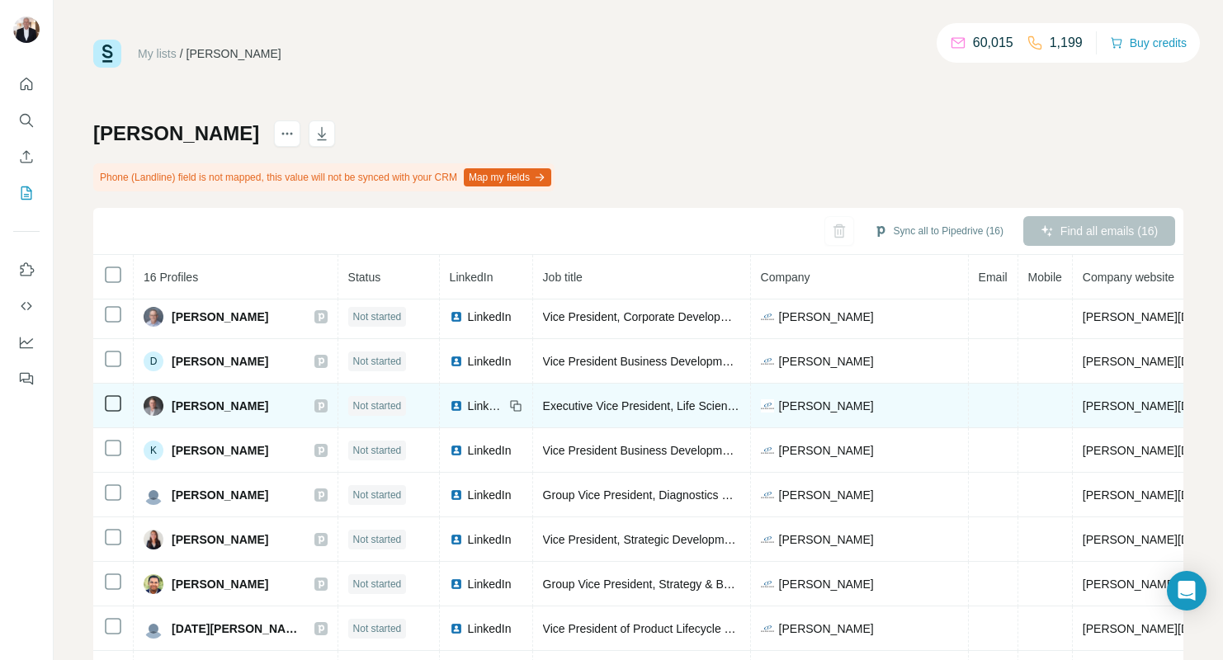
click at [468, 402] on span "LinkedIn" at bounding box center [486, 406] width 36 height 17
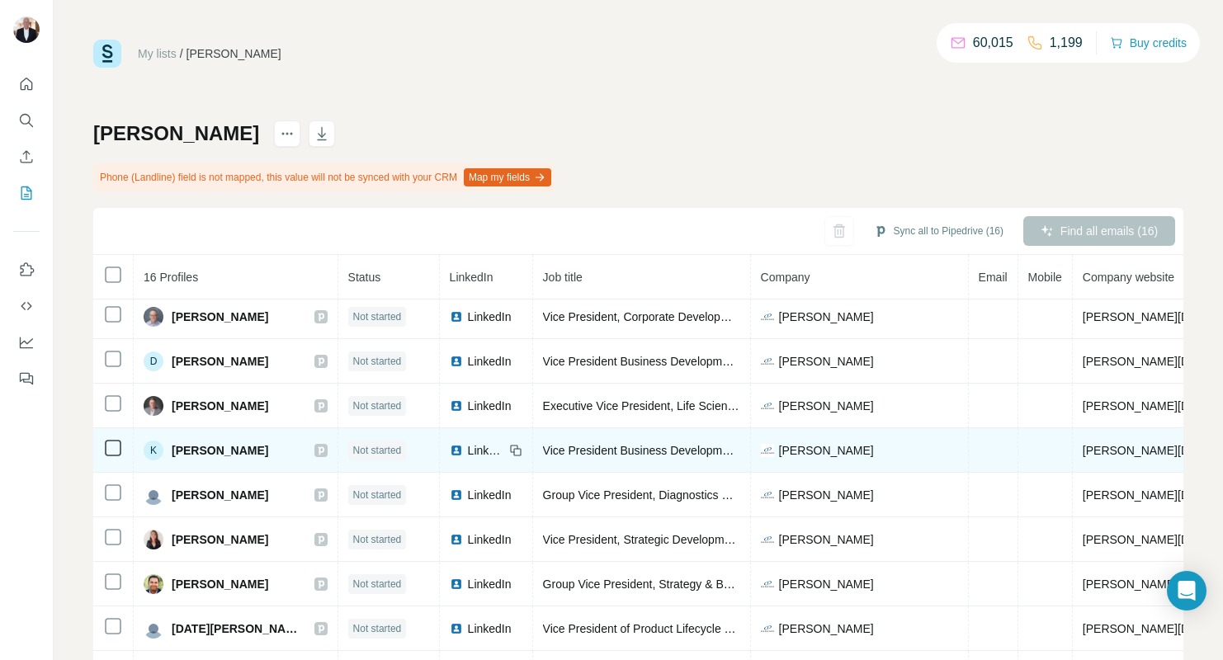
click at [472, 450] on span "LinkedIn" at bounding box center [486, 450] width 36 height 17
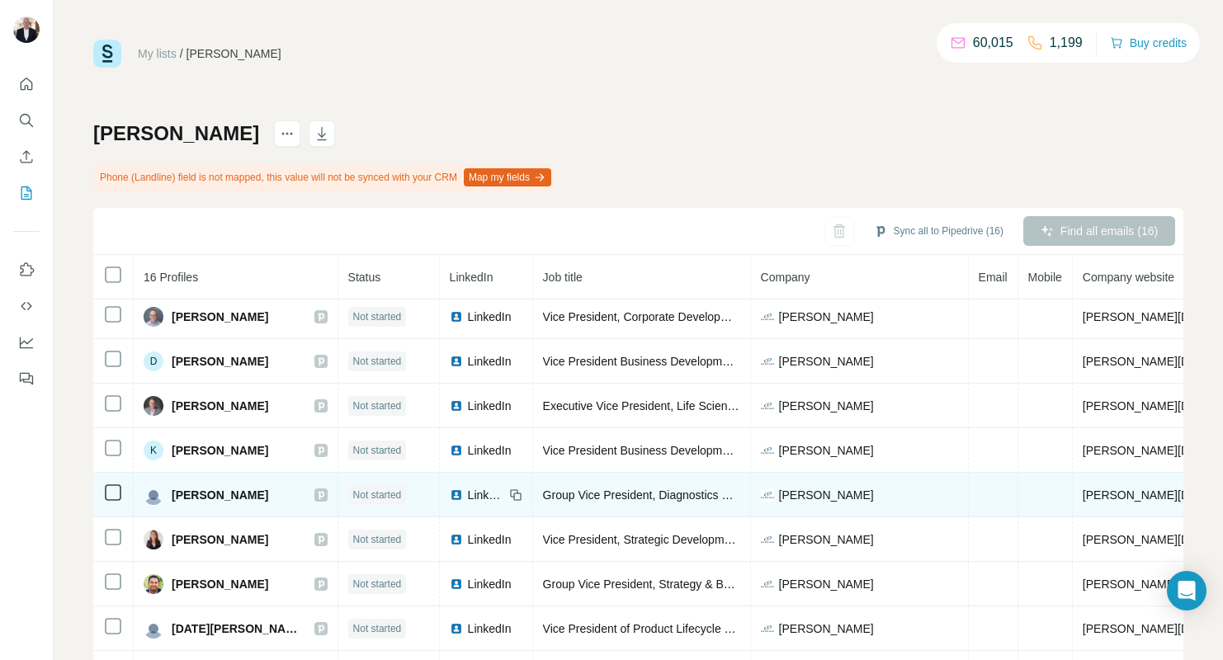
click at [489, 496] on span "LinkedIn" at bounding box center [486, 495] width 36 height 17
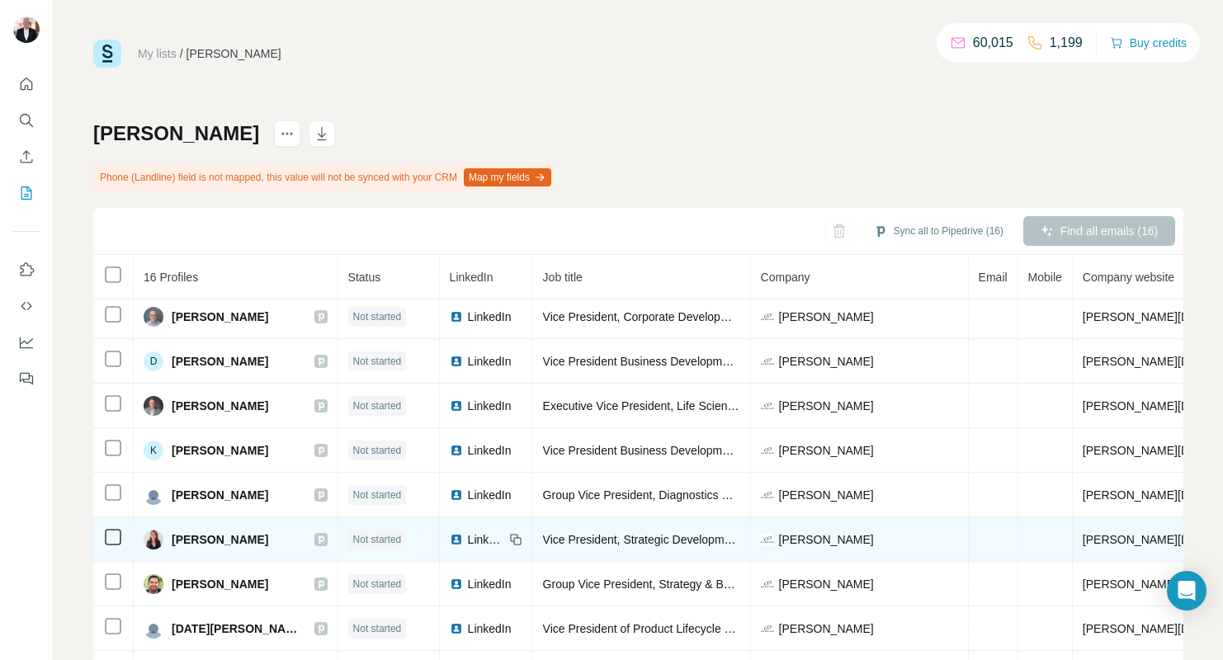
click at [473, 536] on span "LinkedIn" at bounding box center [486, 540] width 36 height 17
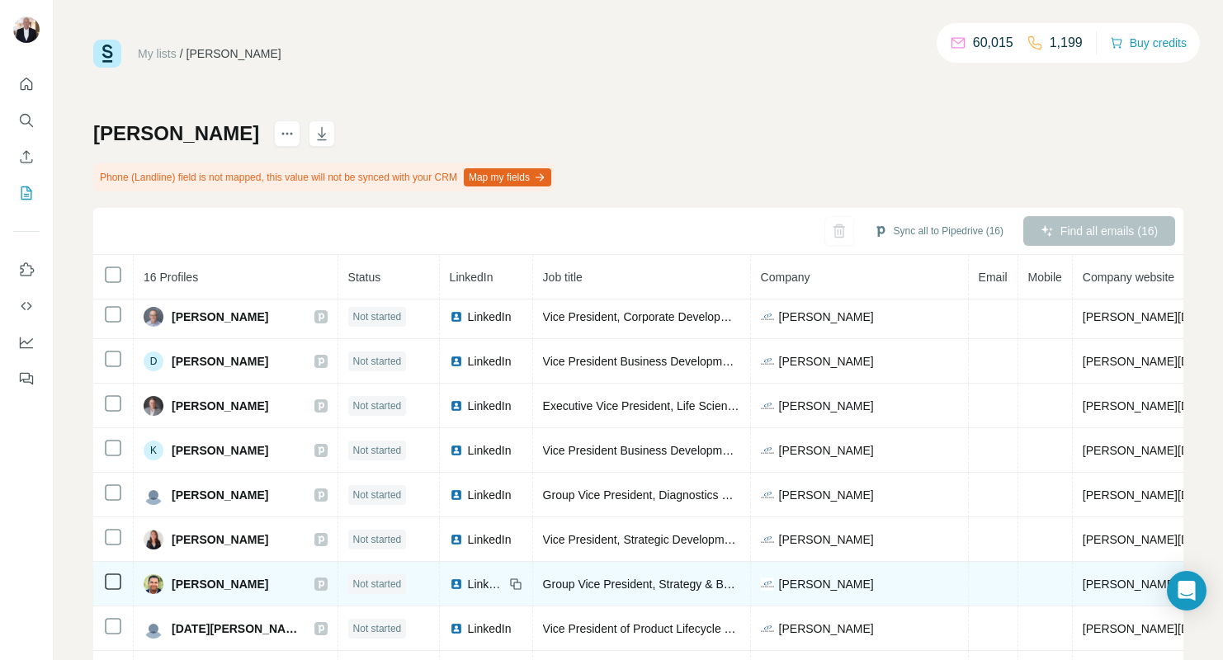
click at [487, 583] on span "LinkedIn" at bounding box center [486, 584] width 36 height 17
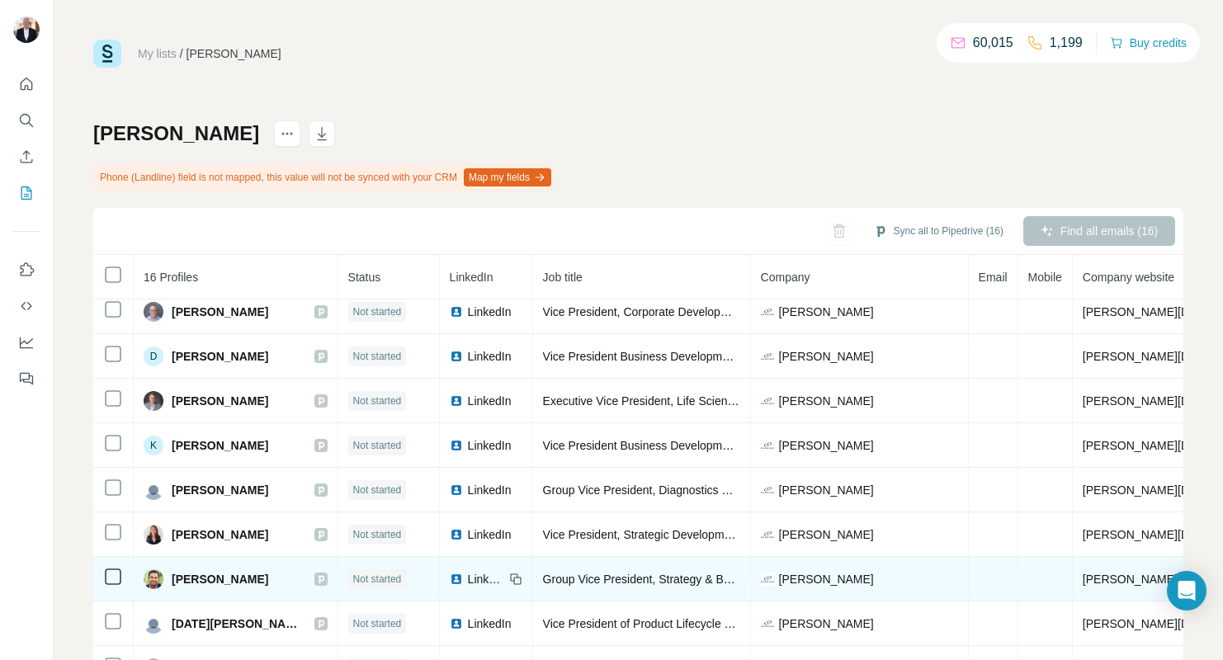
scroll to position [70, 0]
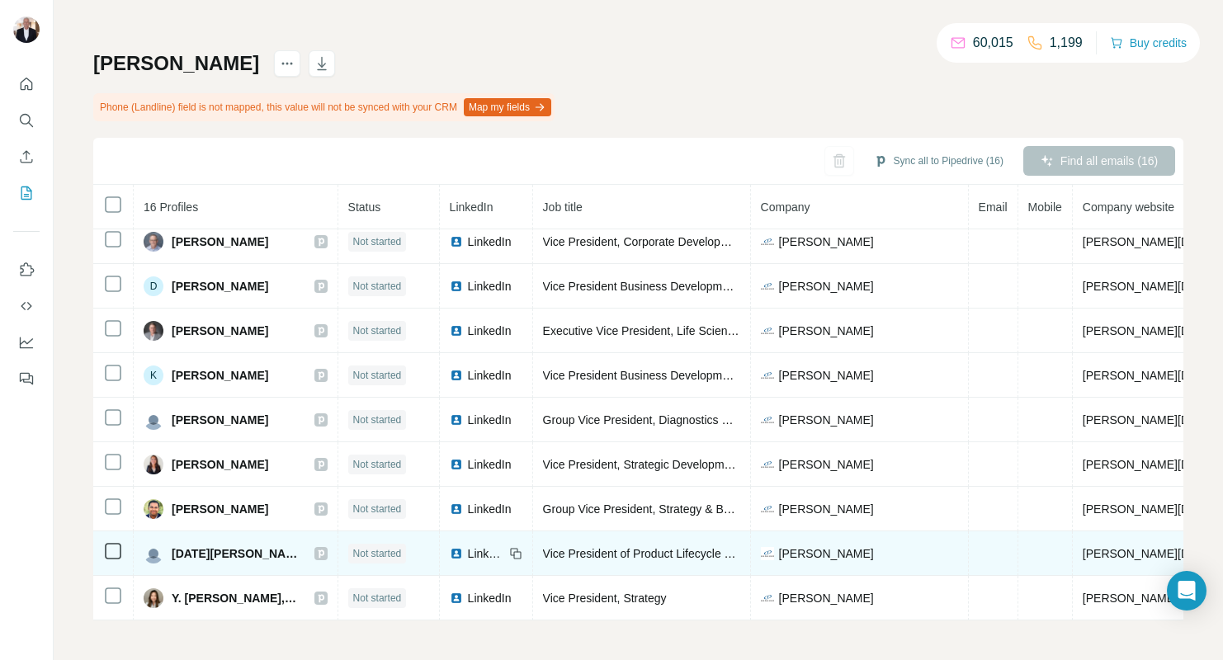
click at [456, 550] on div "LinkedIn" at bounding box center [477, 554] width 54 height 17
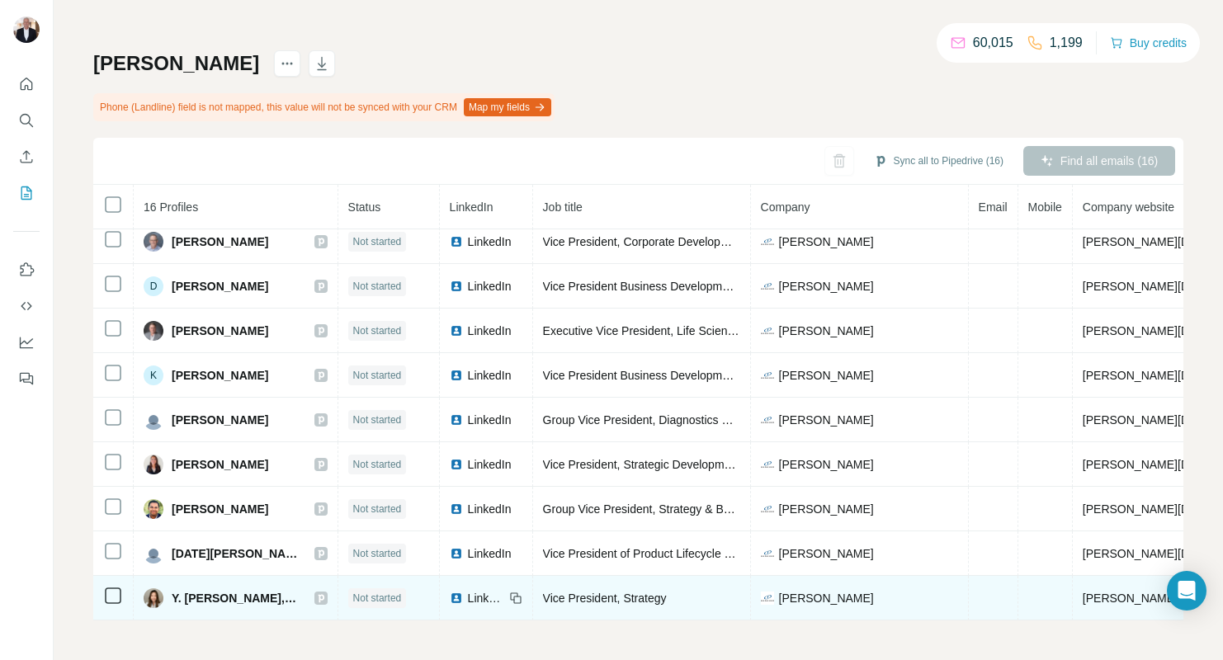
click at [480, 598] on span "LinkedIn" at bounding box center [486, 598] width 36 height 17
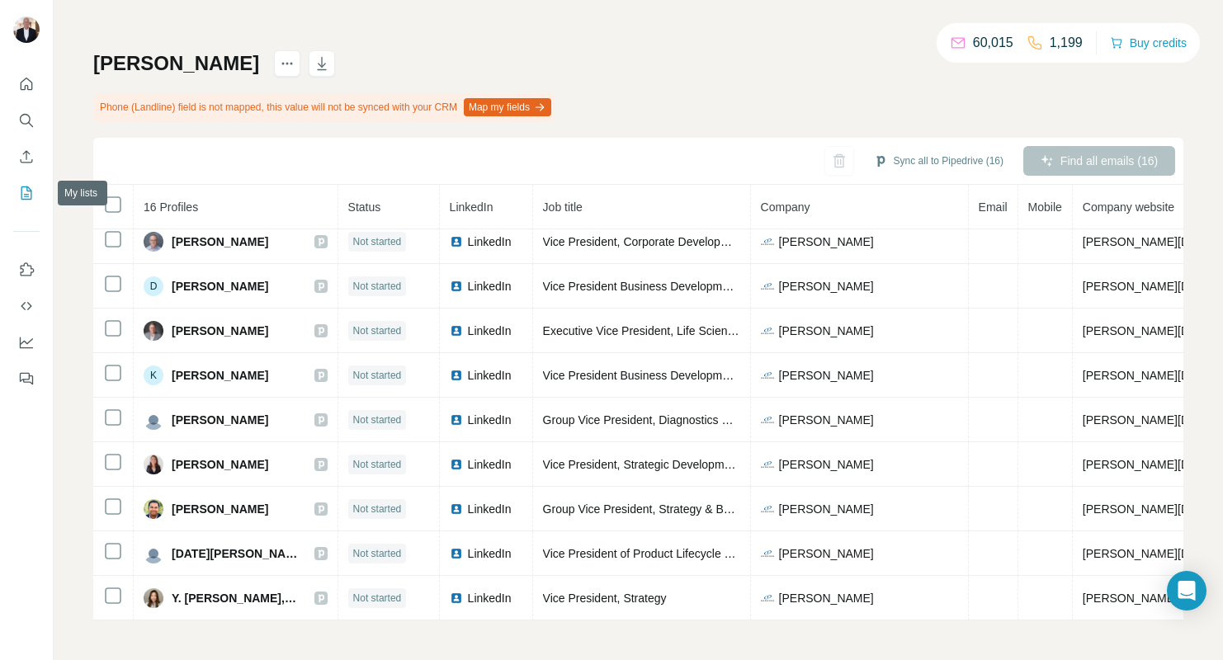
click at [21, 192] on icon "My lists" at bounding box center [26, 193] width 17 height 17
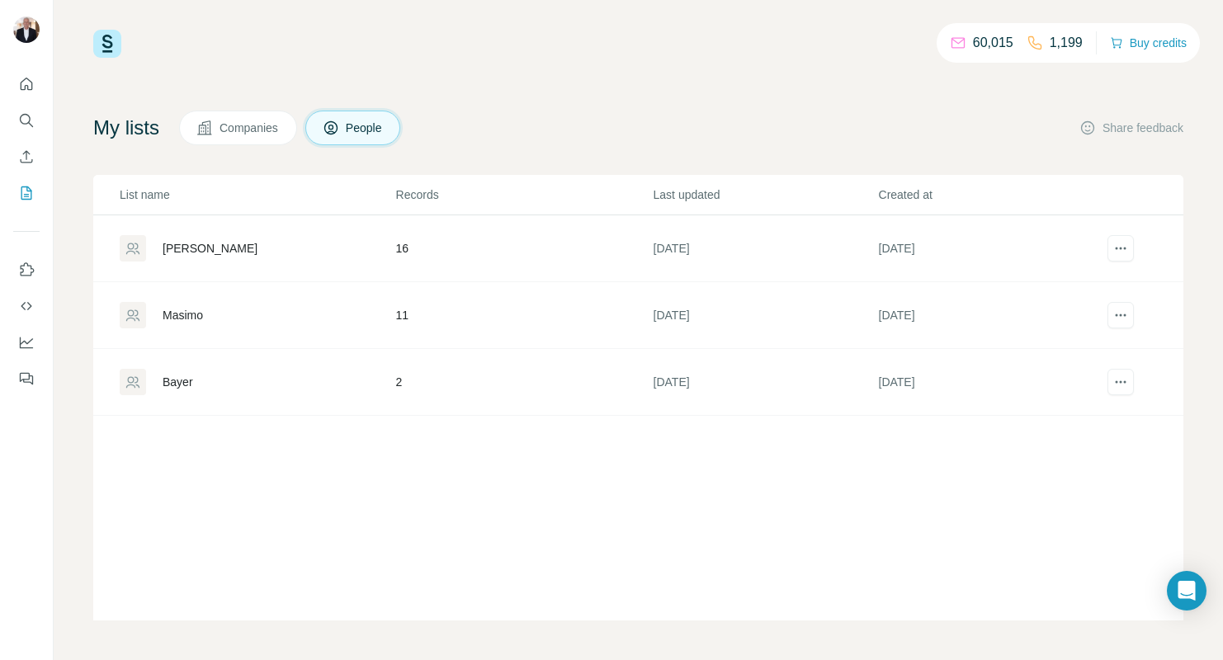
click at [189, 312] on div "Masimo" at bounding box center [183, 315] width 40 height 17
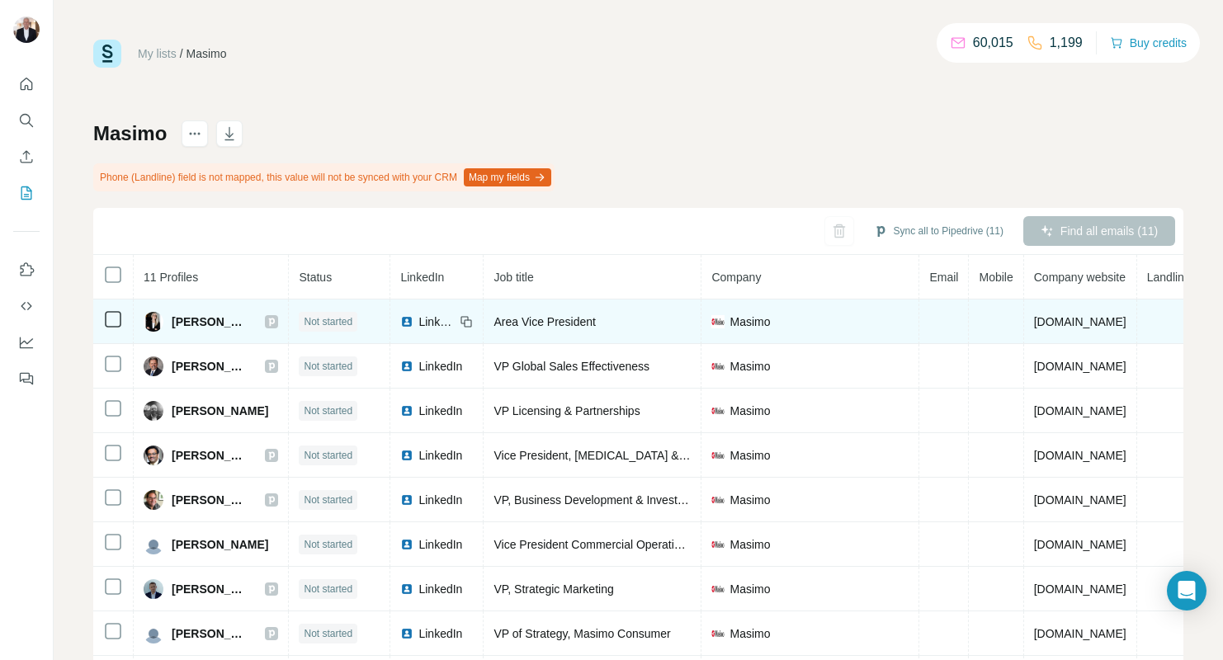
click at [455, 319] on span "LinkedIn" at bounding box center [436, 322] width 36 height 17
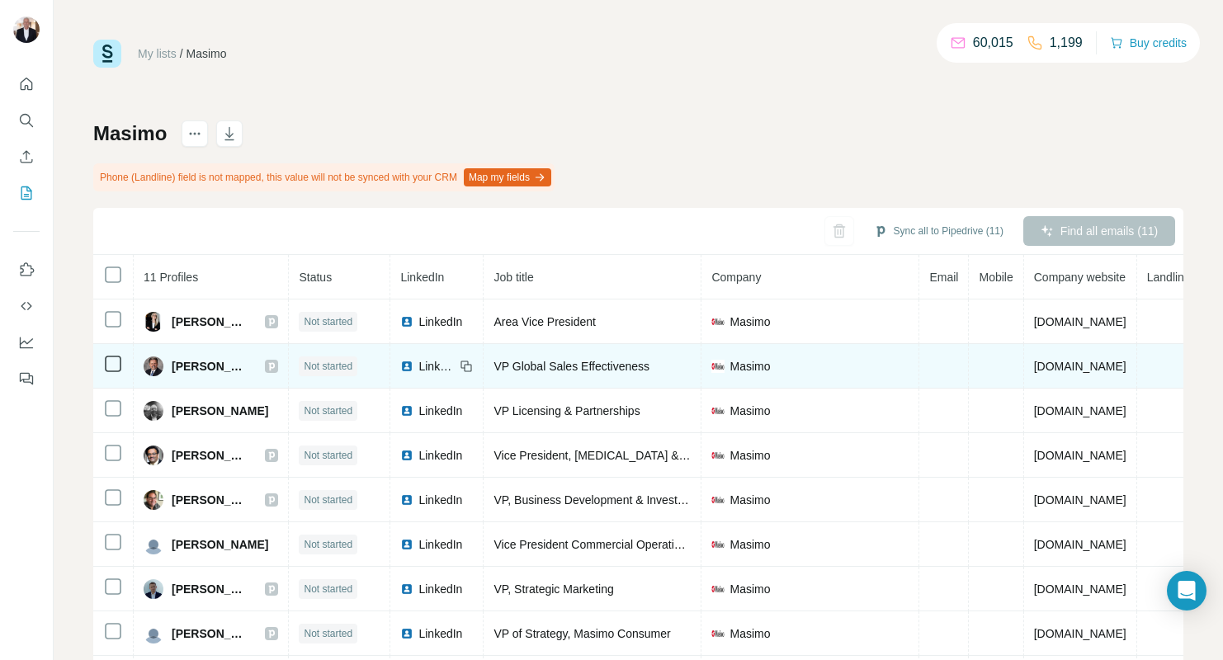
click at [449, 369] on span "LinkedIn" at bounding box center [436, 366] width 36 height 17
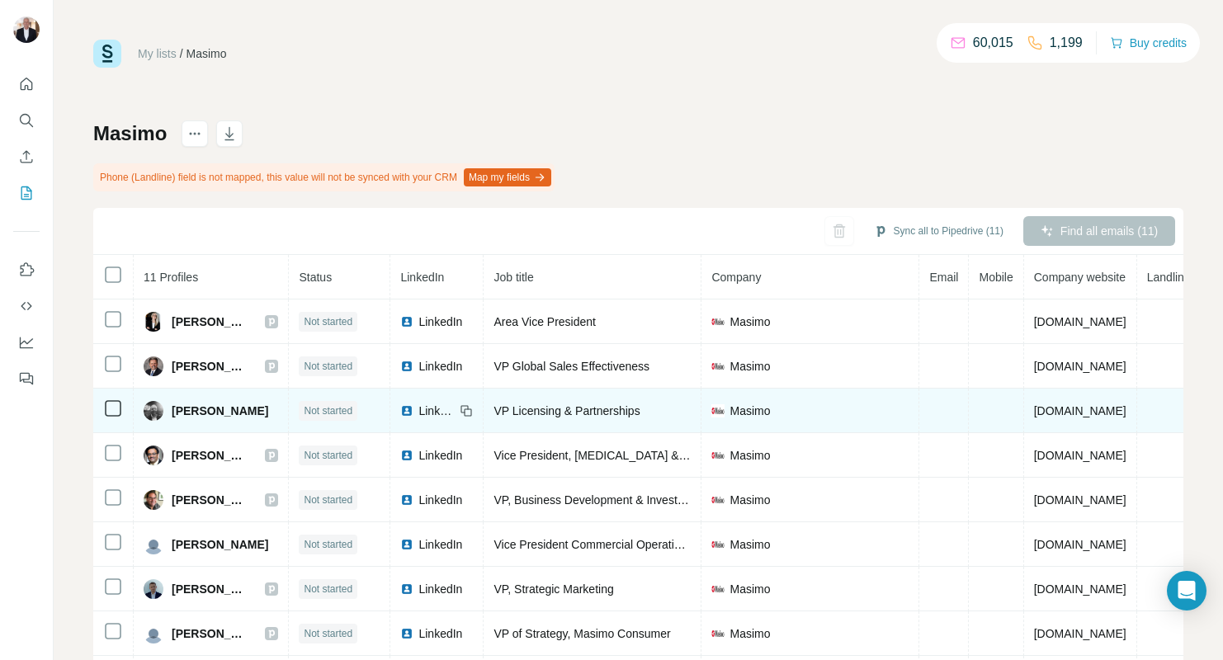
click at [442, 411] on span "LinkedIn" at bounding box center [436, 411] width 36 height 17
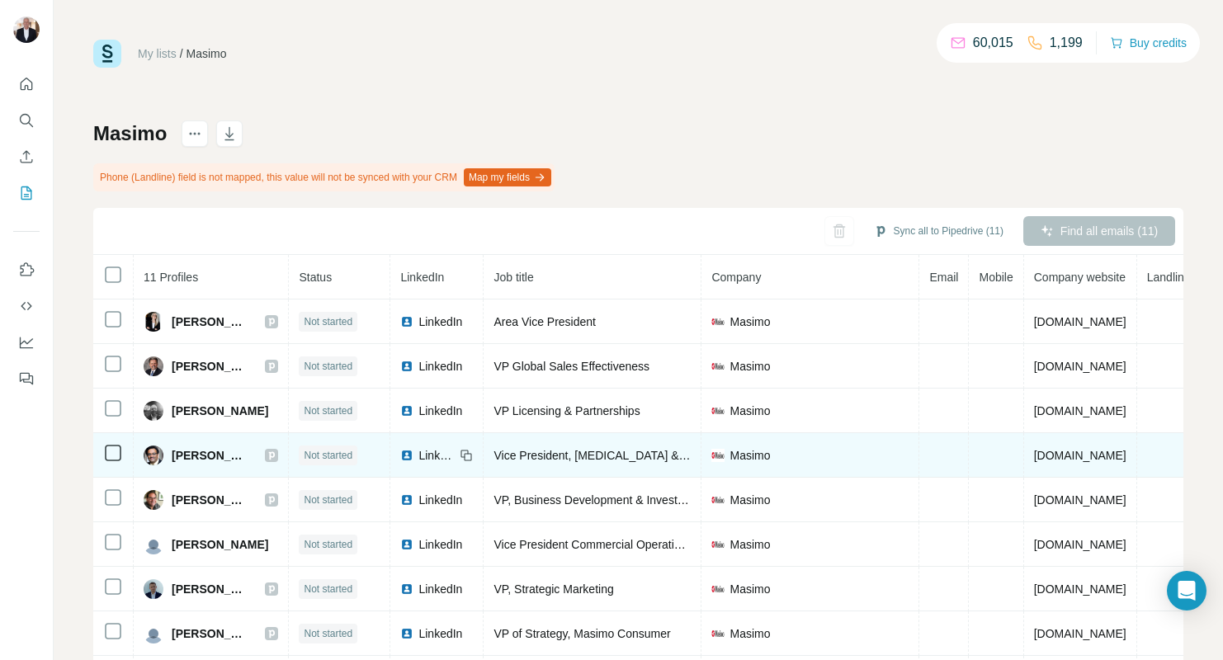
click at [455, 458] on span "LinkedIn" at bounding box center [436, 455] width 36 height 17
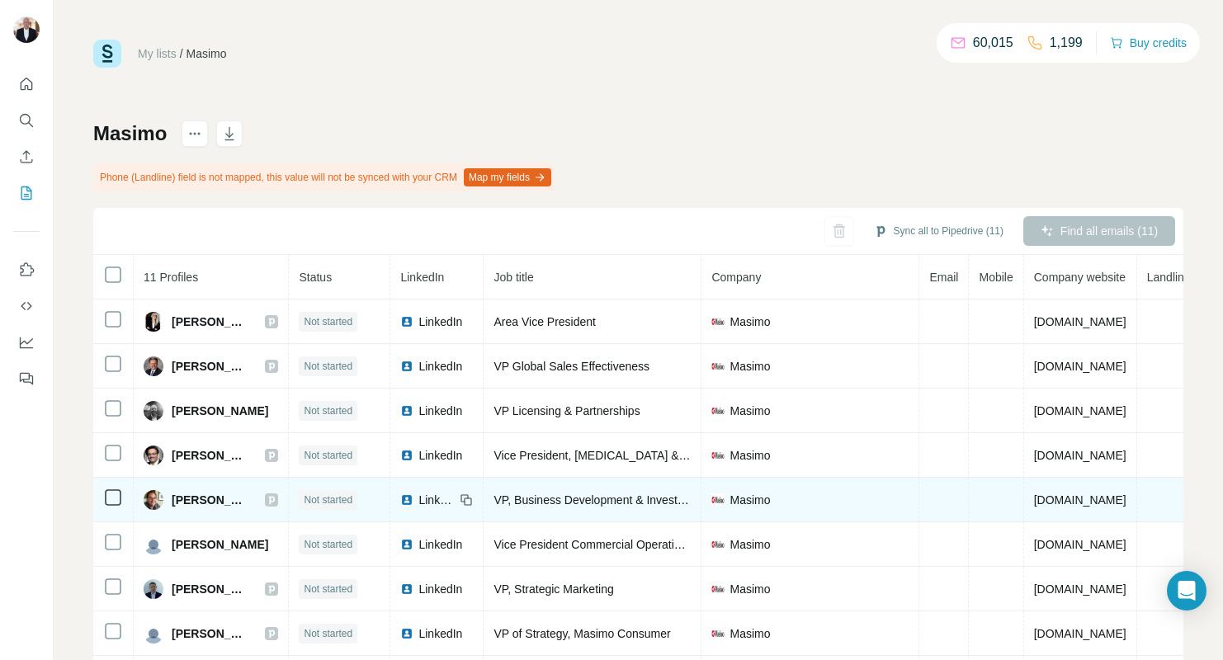
click at [452, 503] on span "LinkedIn" at bounding box center [436, 500] width 36 height 17
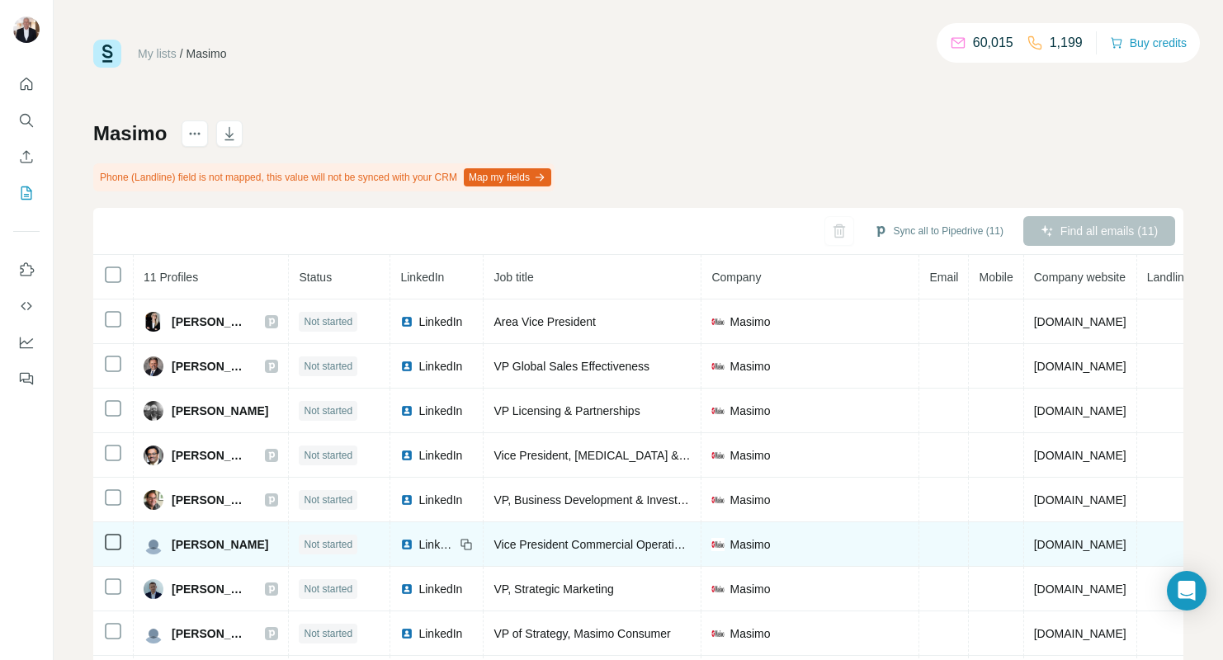
click at [451, 542] on span "LinkedIn" at bounding box center [436, 544] width 36 height 17
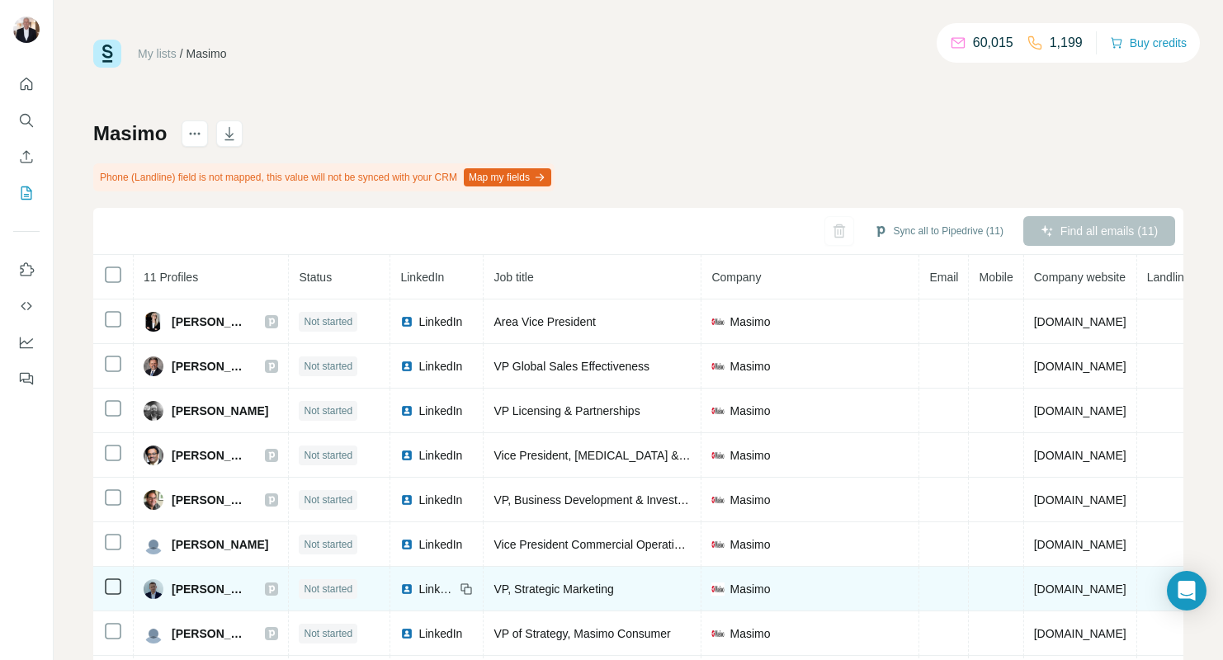
click at [455, 590] on span "LinkedIn" at bounding box center [436, 589] width 36 height 17
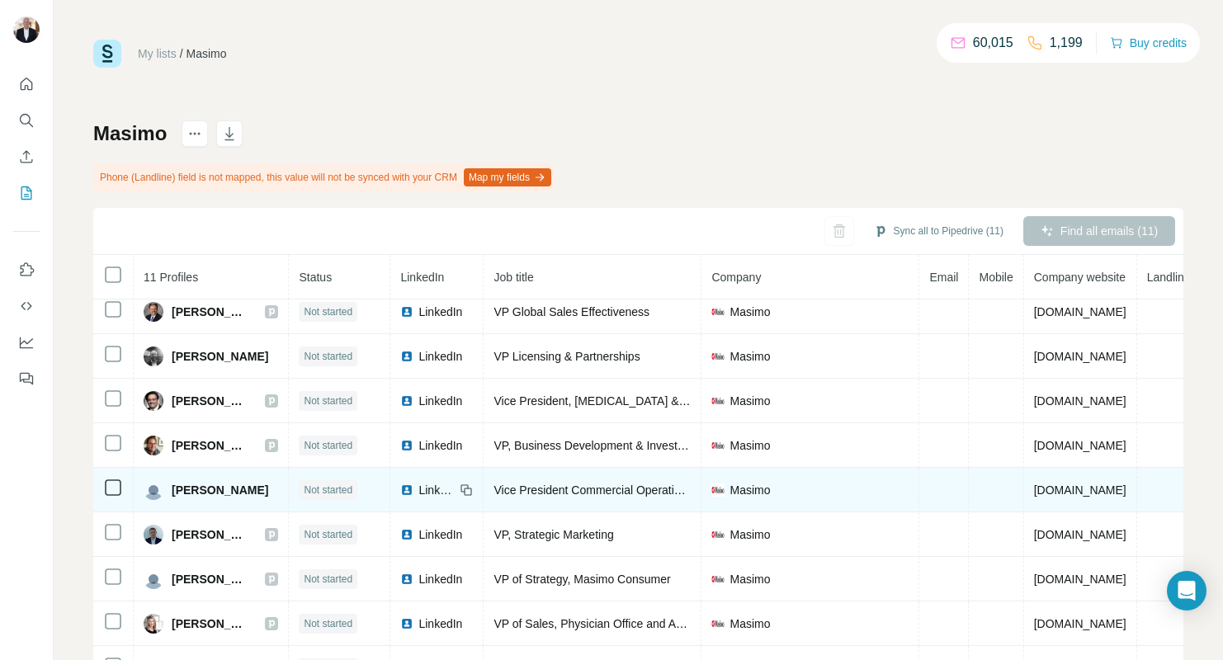
scroll to position [87, 0]
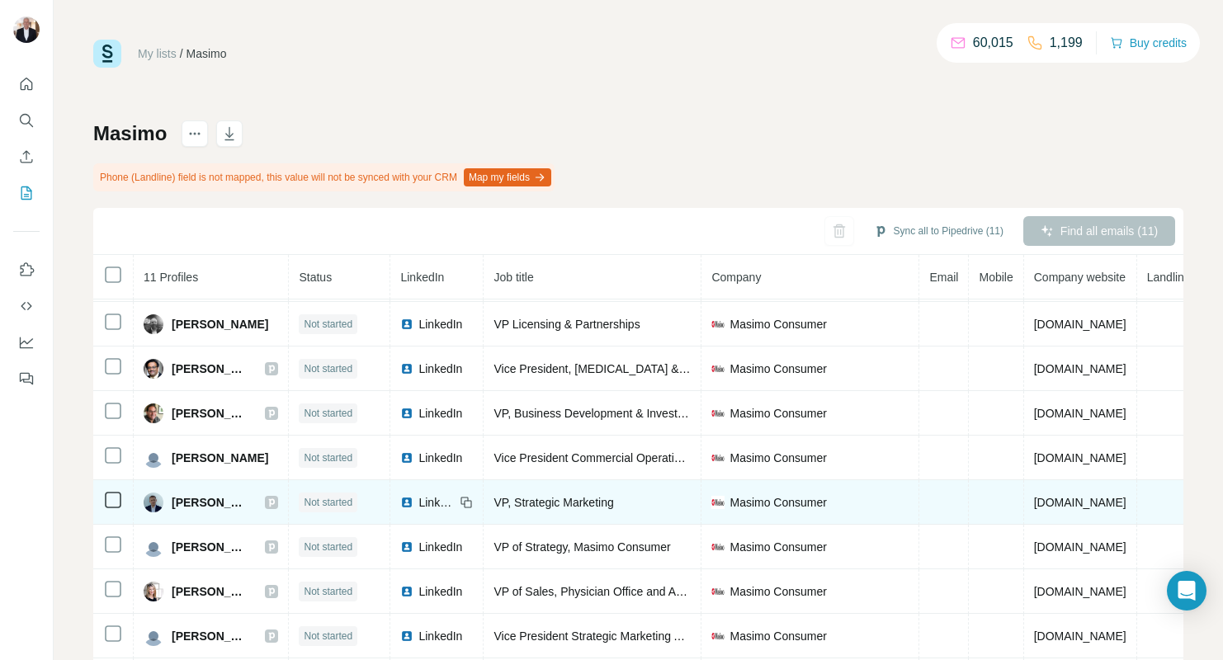
click at [465, 493] on td "LinkedIn" at bounding box center [436, 502] width 93 height 45
click at [455, 501] on span "LinkedIn" at bounding box center [436, 502] width 36 height 17
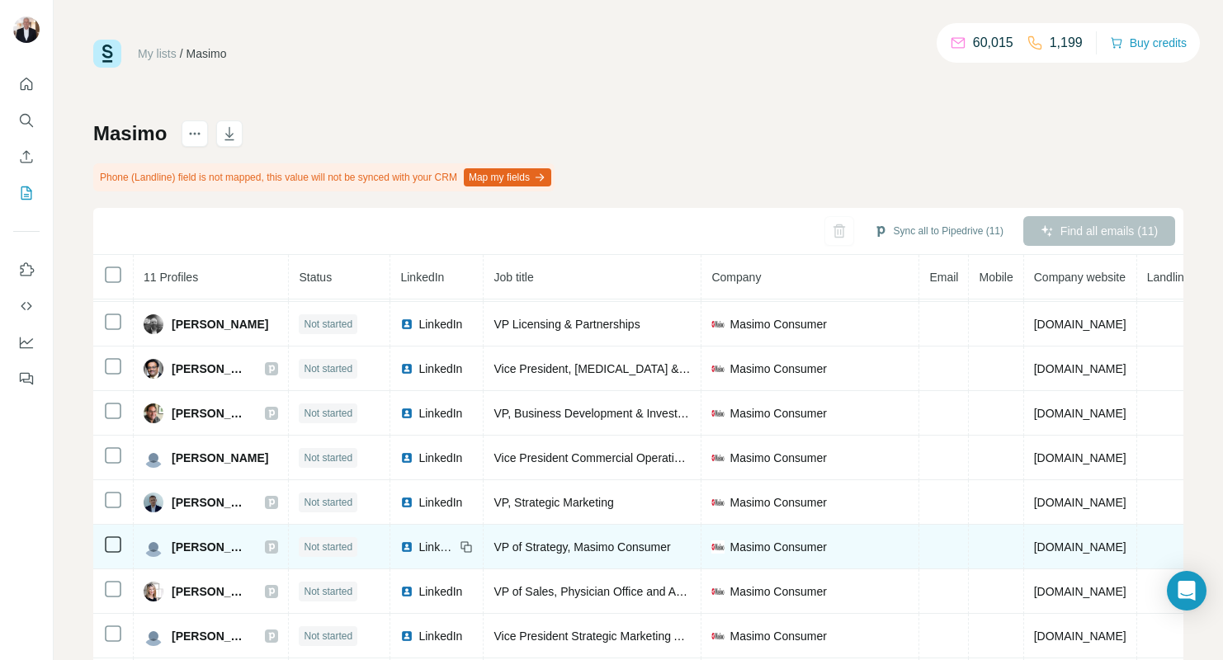
scroll to position [86, 0]
click at [448, 546] on span "LinkedIn" at bounding box center [436, 548] width 36 height 17
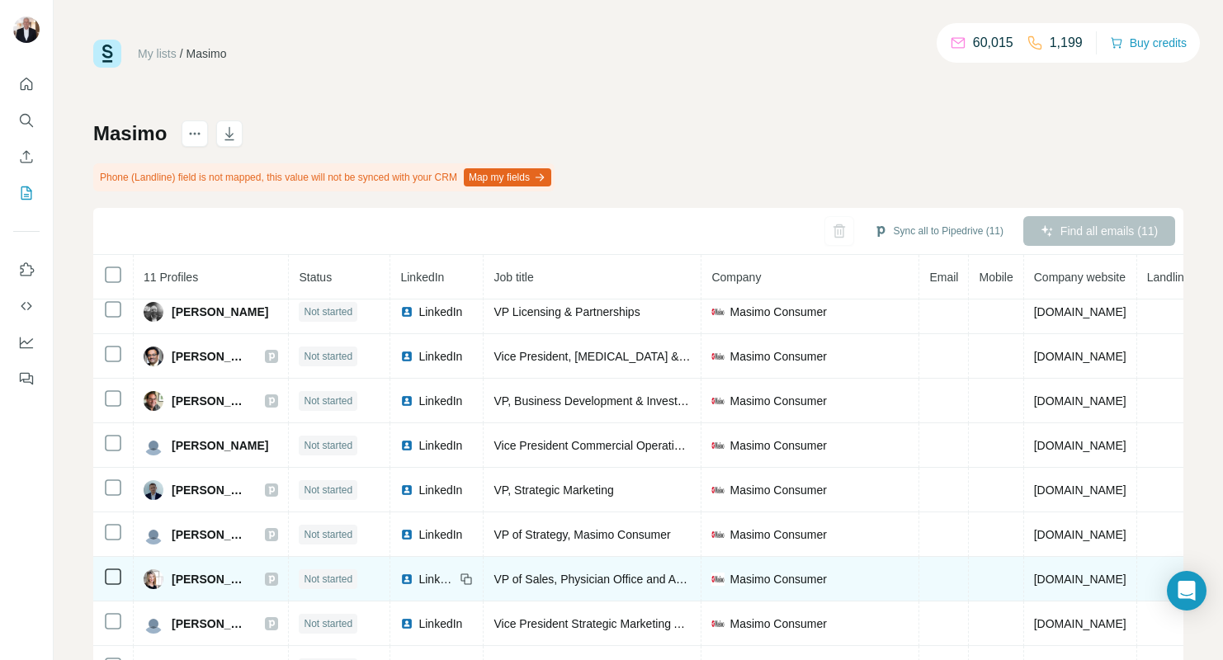
scroll to position [70, 0]
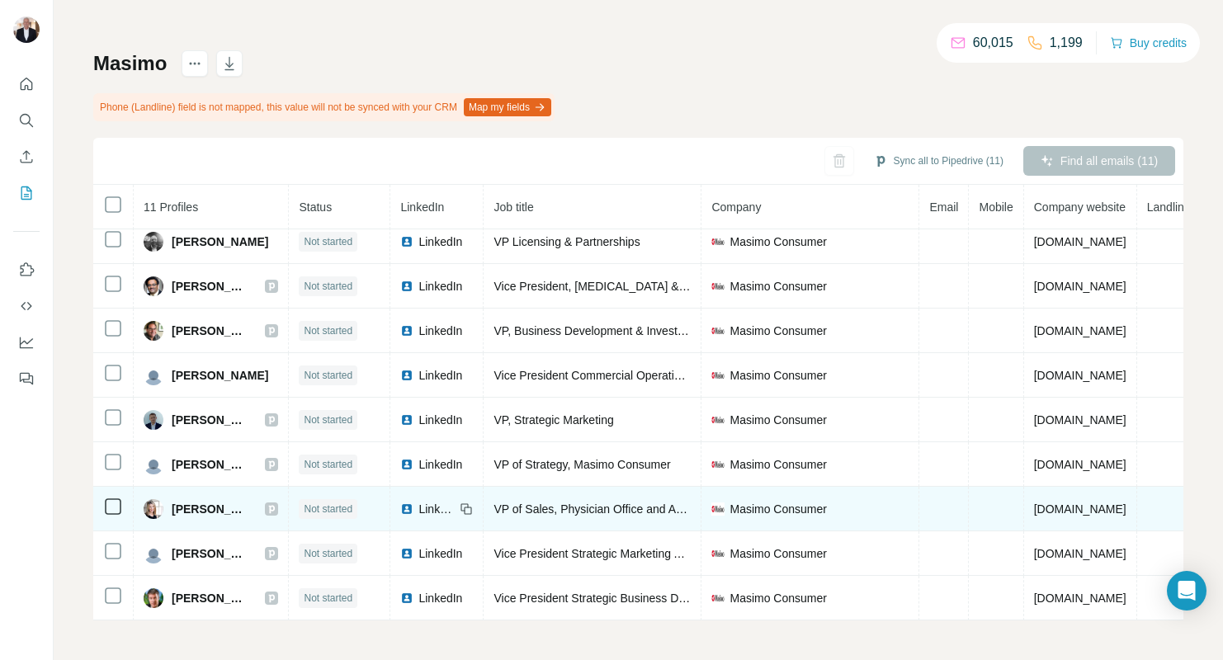
click at [455, 507] on span "LinkedIn" at bounding box center [436, 509] width 36 height 17
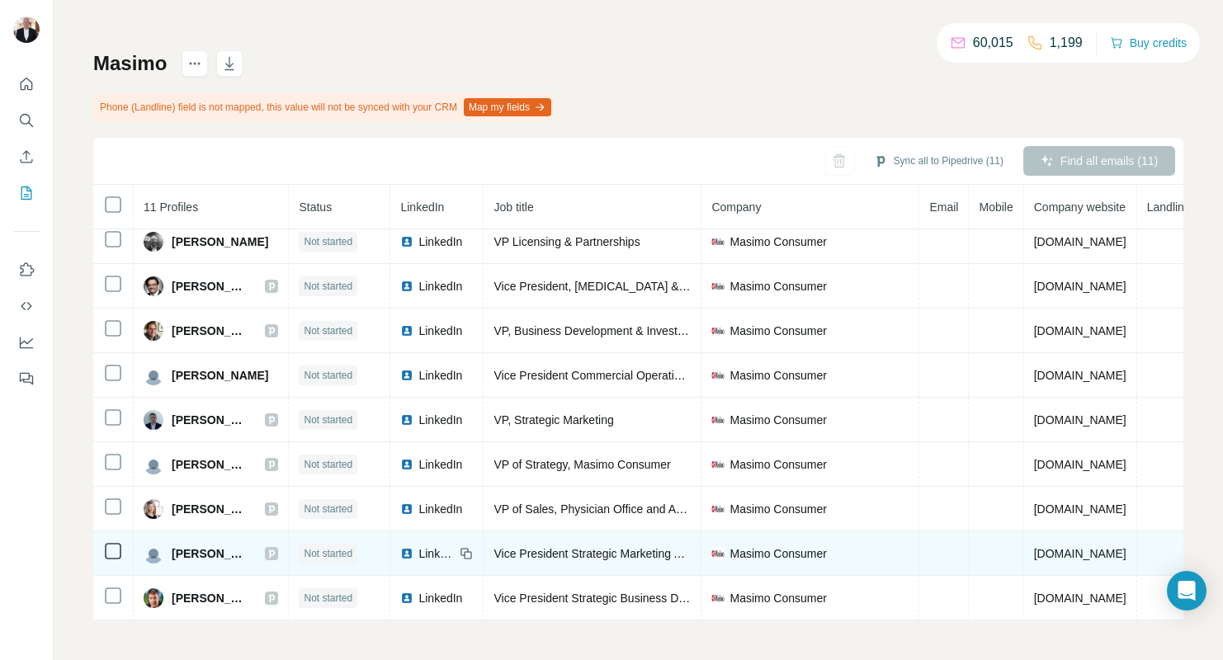
click at [454, 554] on span "LinkedIn" at bounding box center [436, 554] width 36 height 17
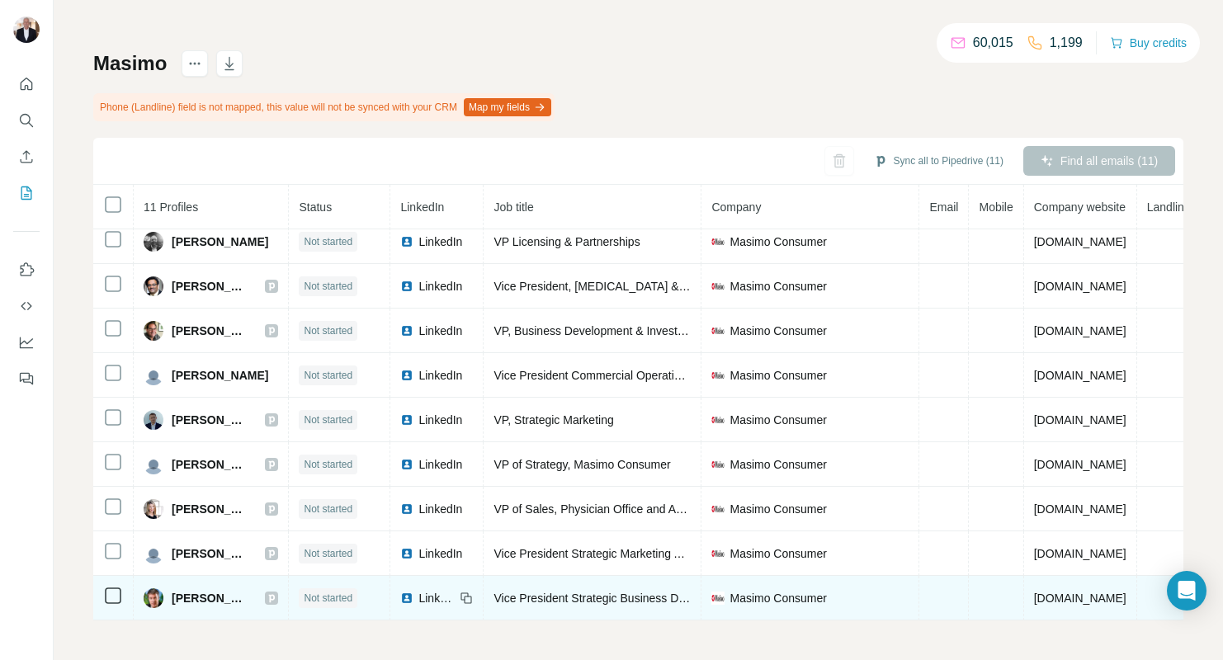
click at [451, 598] on span "LinkedIn" at bounding box center [436, 598] width 36 height 17
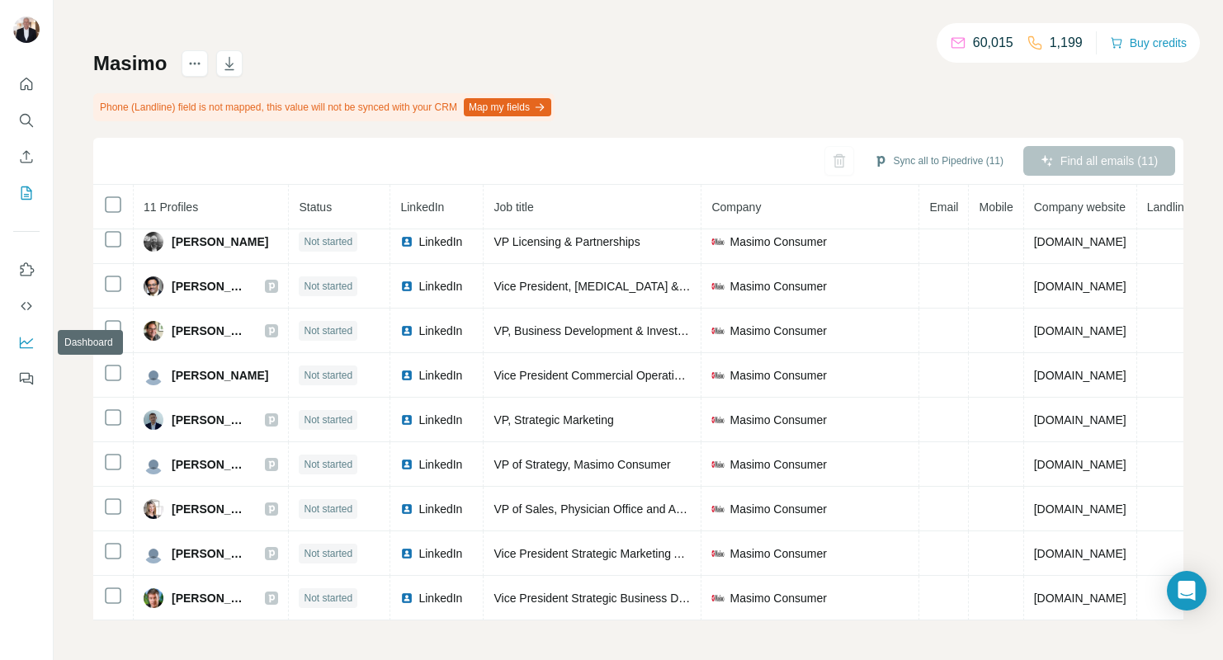
click at [23, 343] on icon "Dashboard" at bounding box center [26, 342] width 17 height 17
